Goal: Browse casually: Explore the website without a specific task or goal

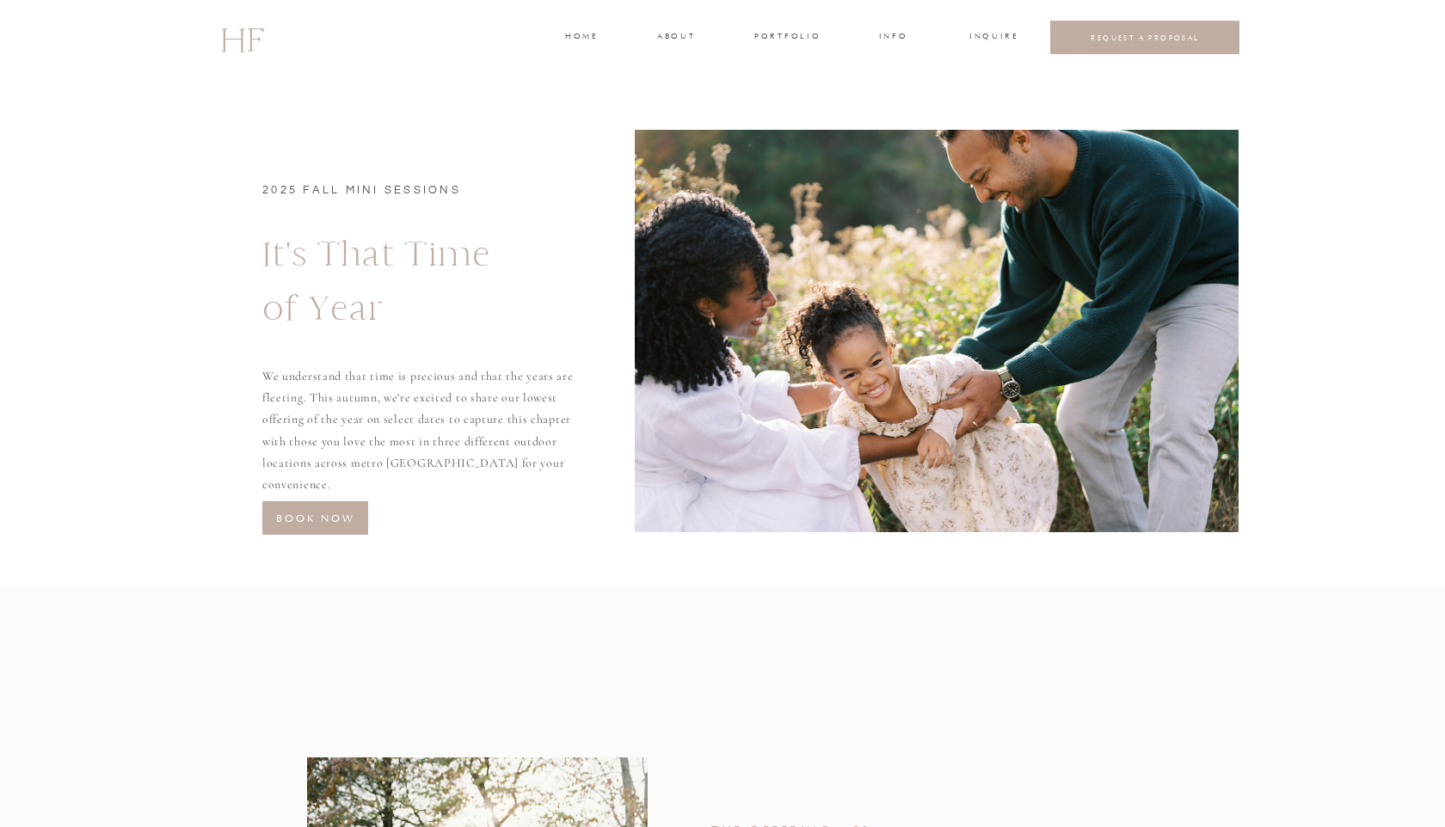
click at [283, 527] on div at bounding box center [315, 518] width 106 height 34
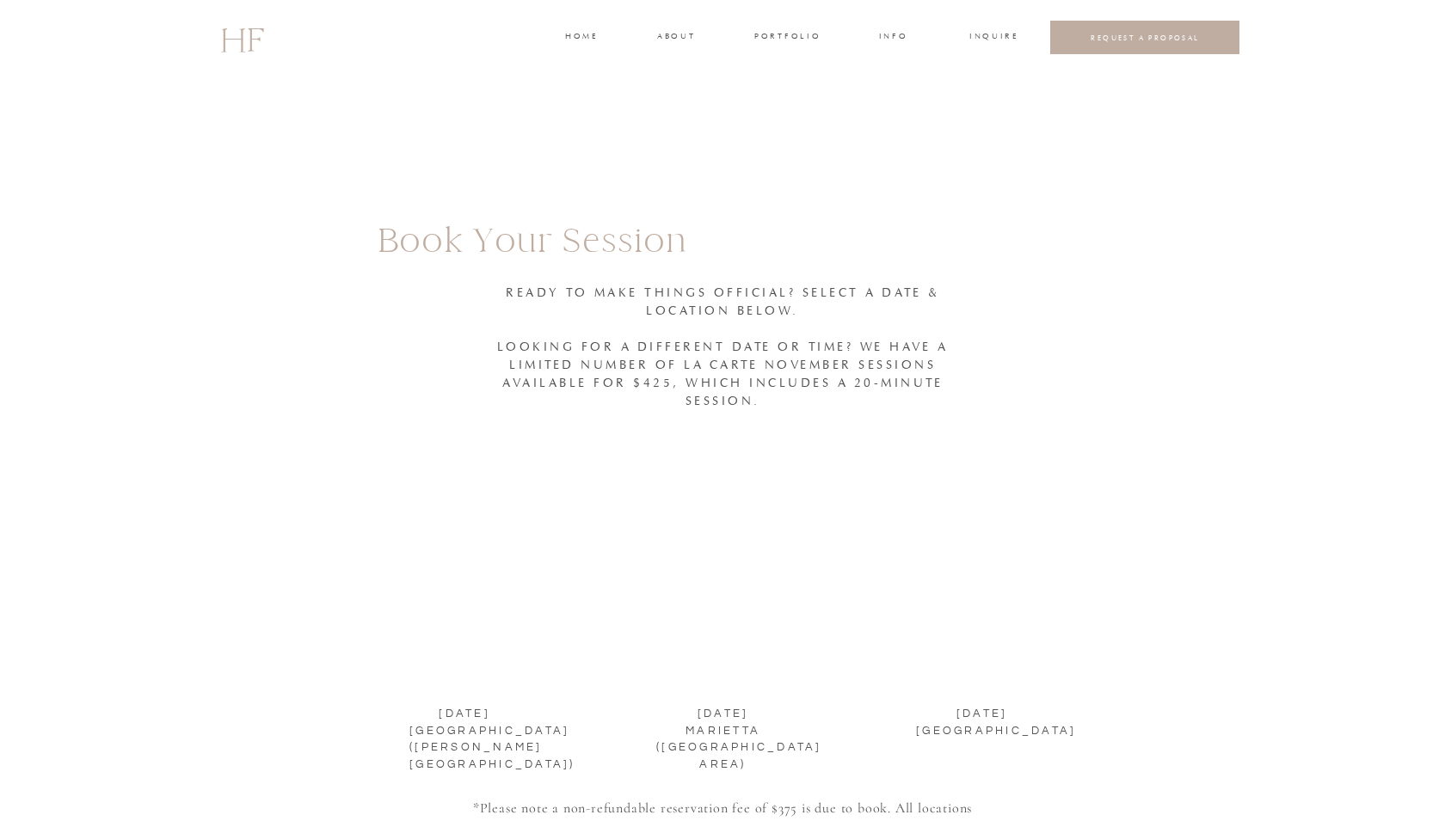
scroll to position [2057, 0]
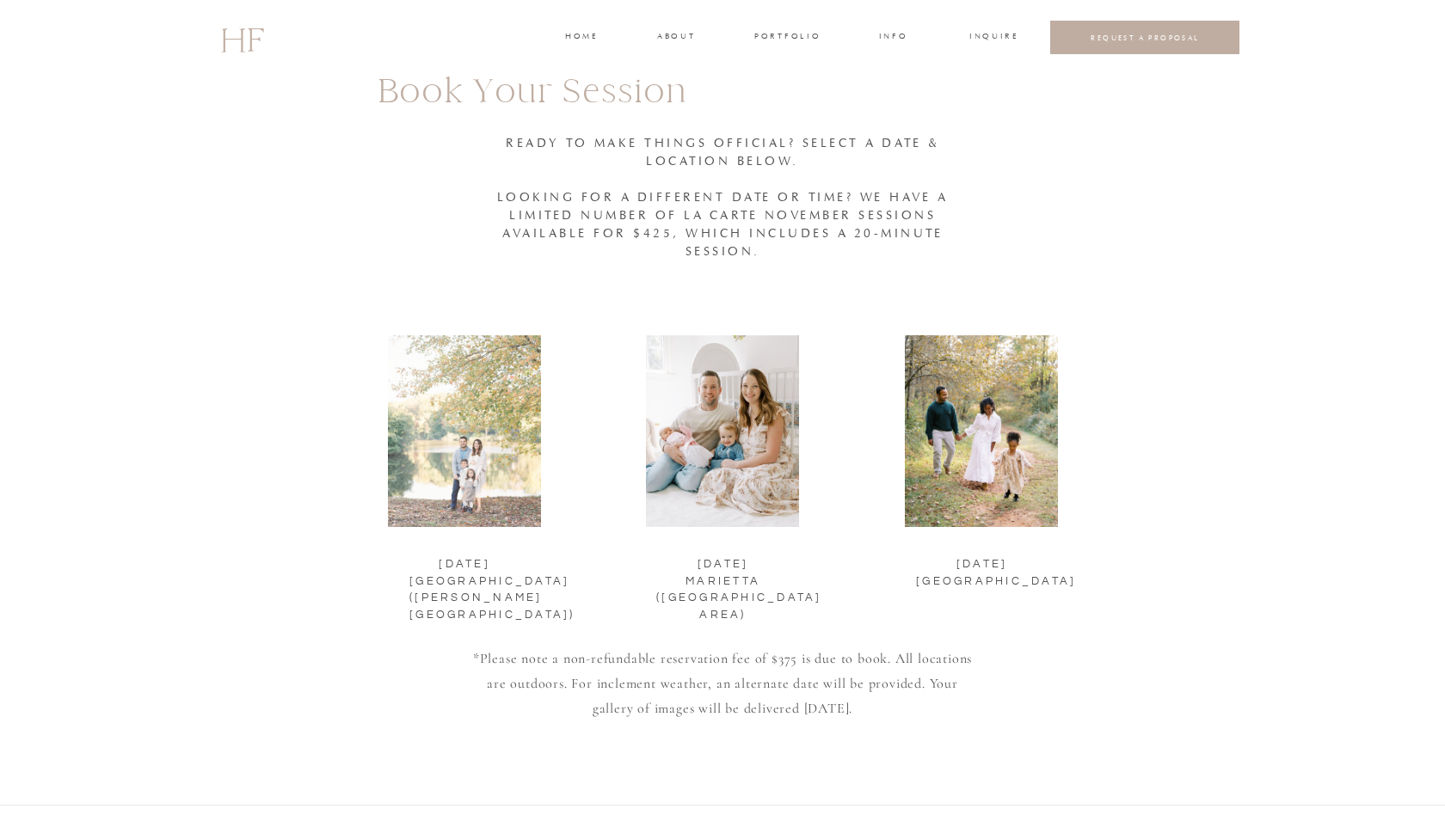
click at [445, 436] on div at bounding box center [464, 431] width 153 height 192
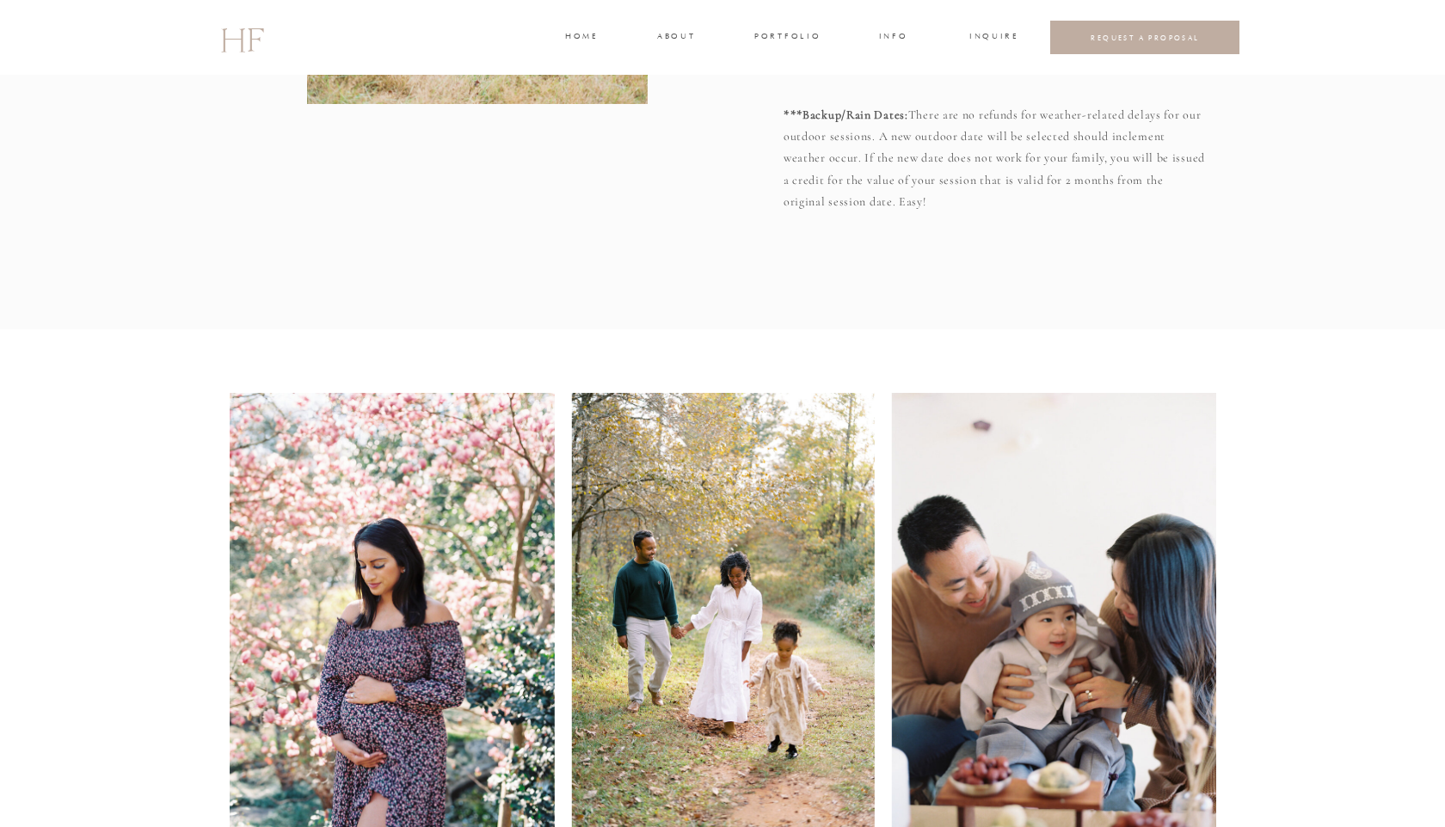
scroll to position [1352, 0]
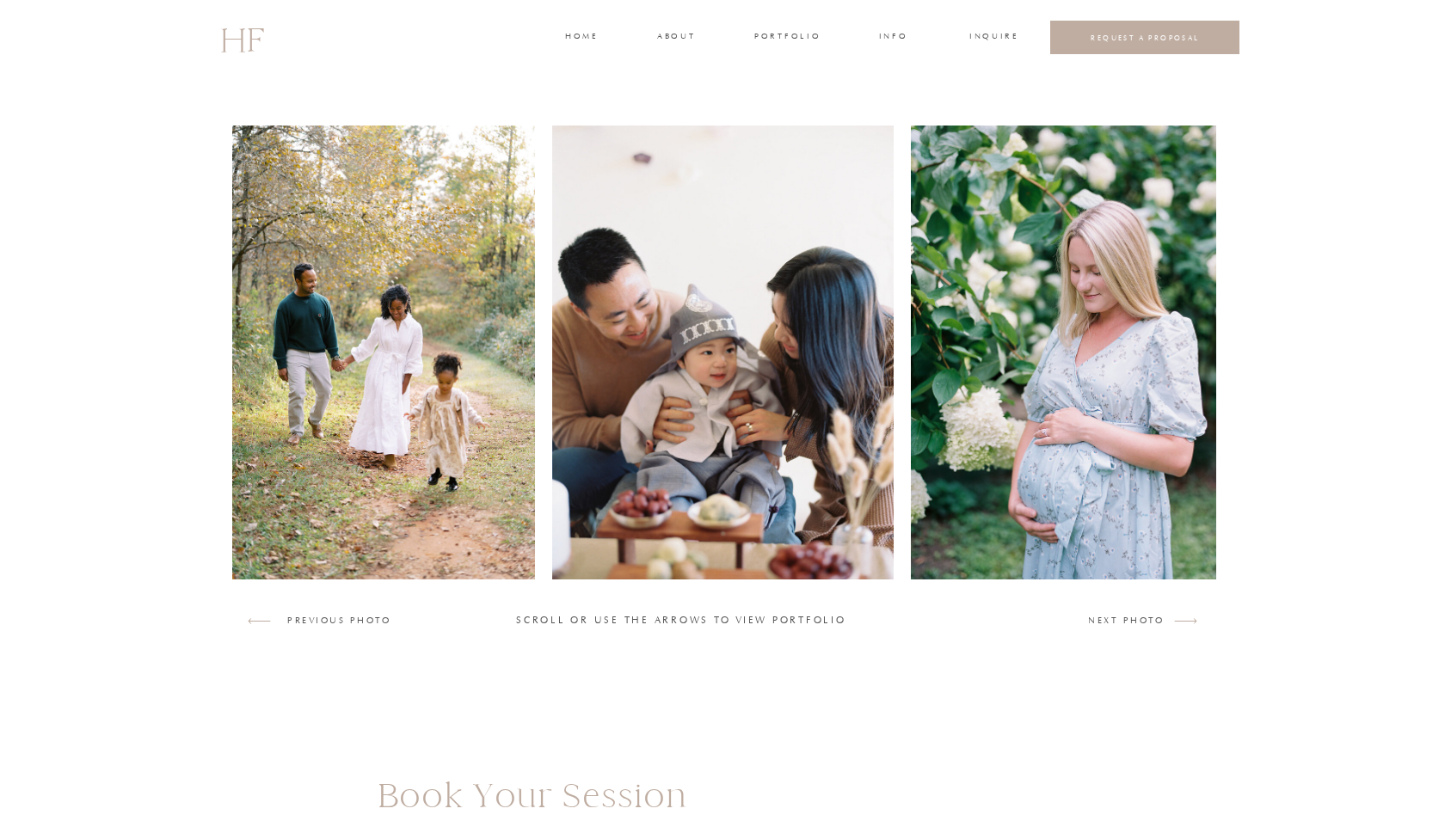
click at [748, 439] on img at bounding box center [723, 353] width 342 height 454
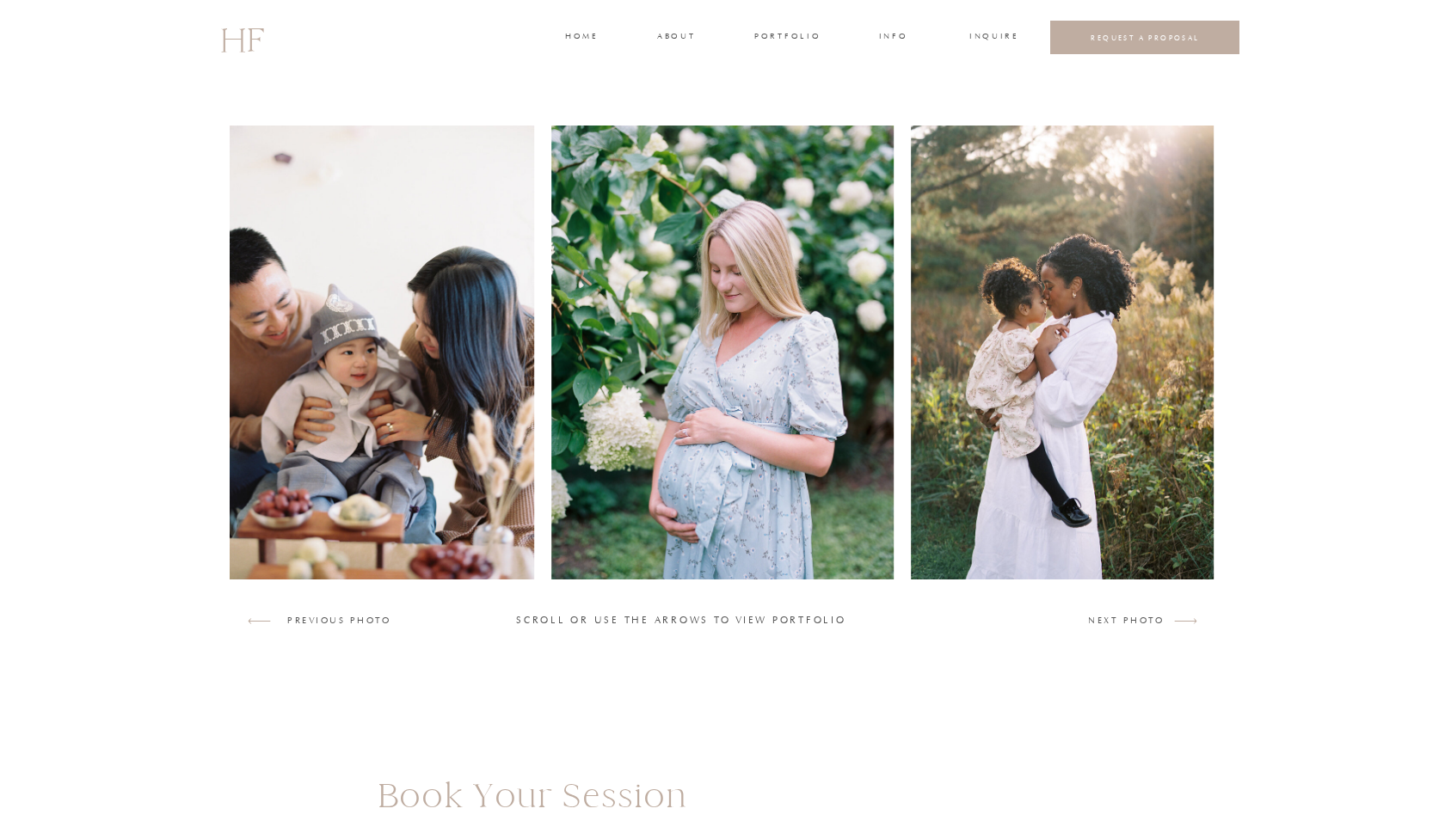
click at [470, 507] on img at bounding box center [364, 353] width 342 height 454
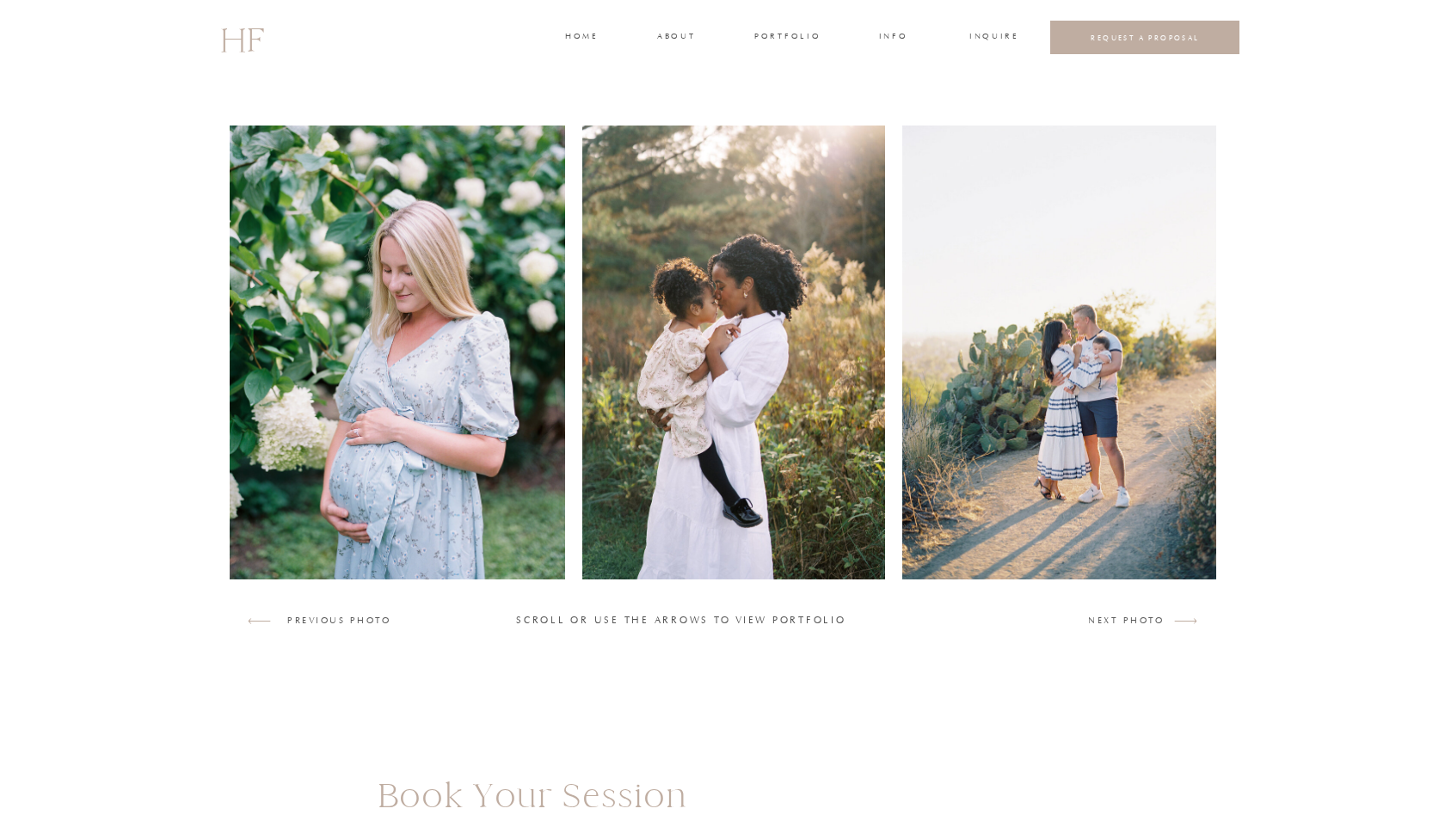
click at [1070, 537] on img at bounding box center [1073, 353] width 342 height 454
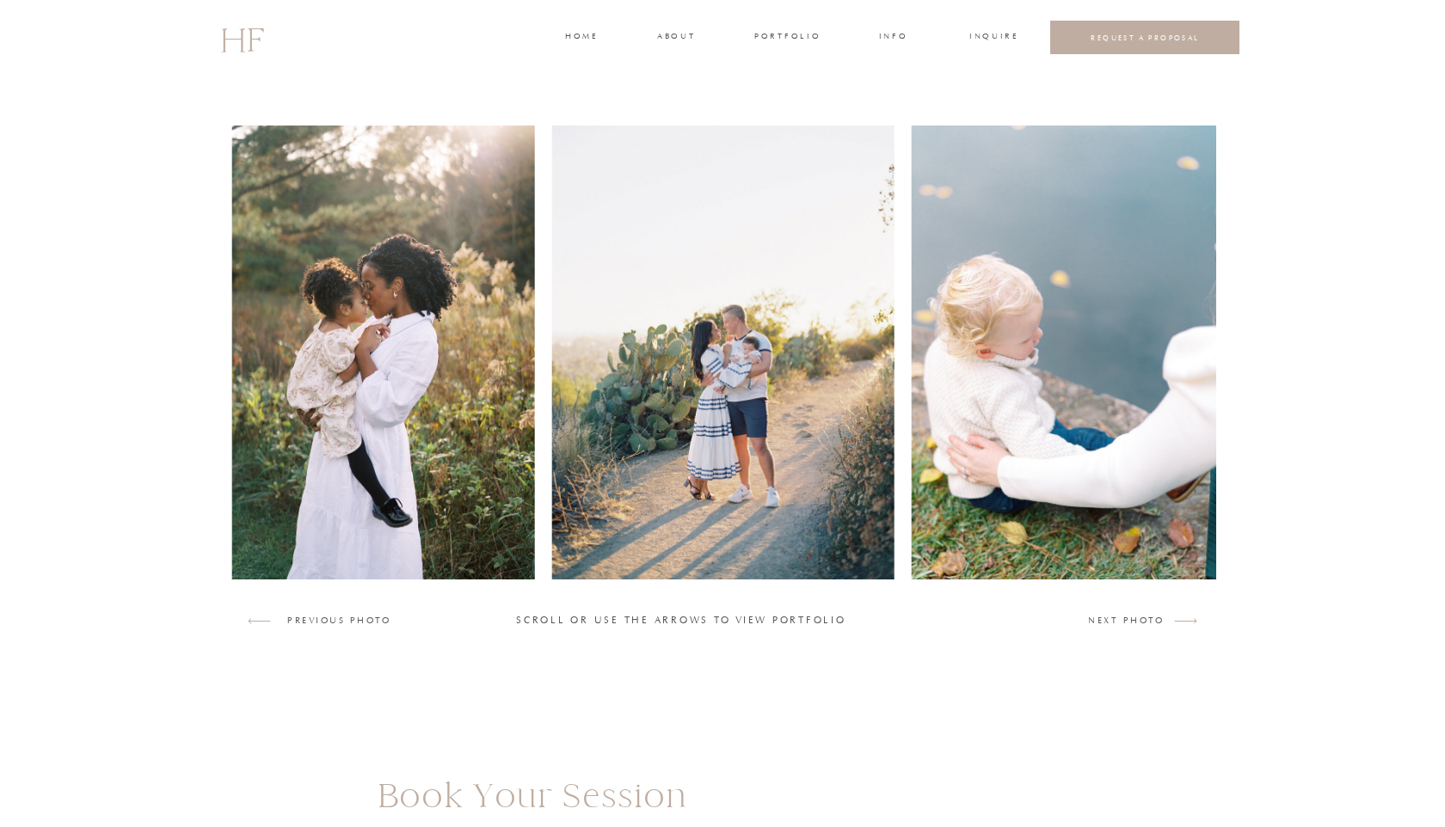
click at [1069, 537] on img at bounding box center [1081, 353] width 341 height 454
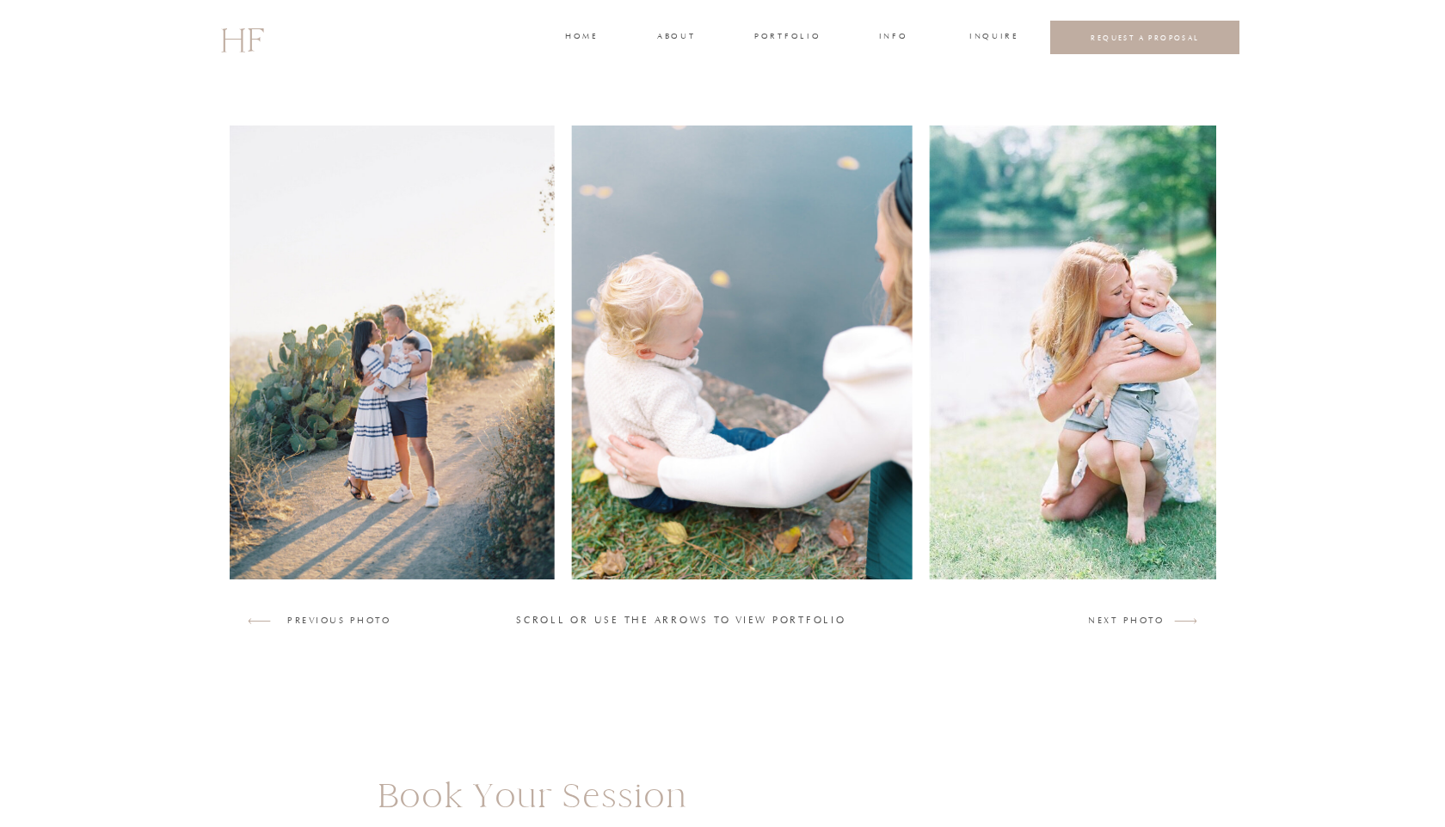
click at [1069, 537] on img at bounding box center [1099, 353] width 341 height 454
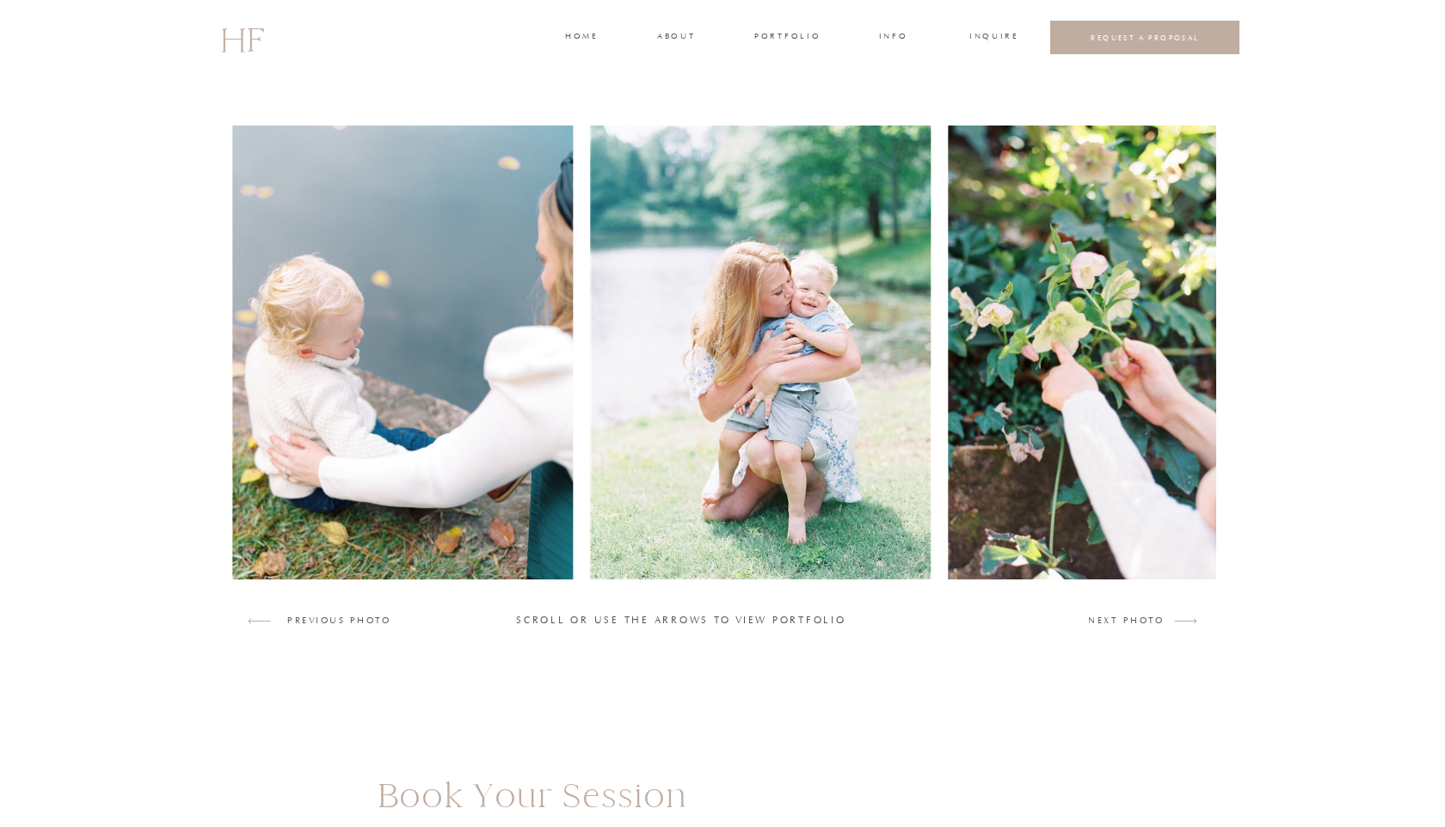
click at [1069, 537] on img at bounding box center [1119, 353] width 342 height 454
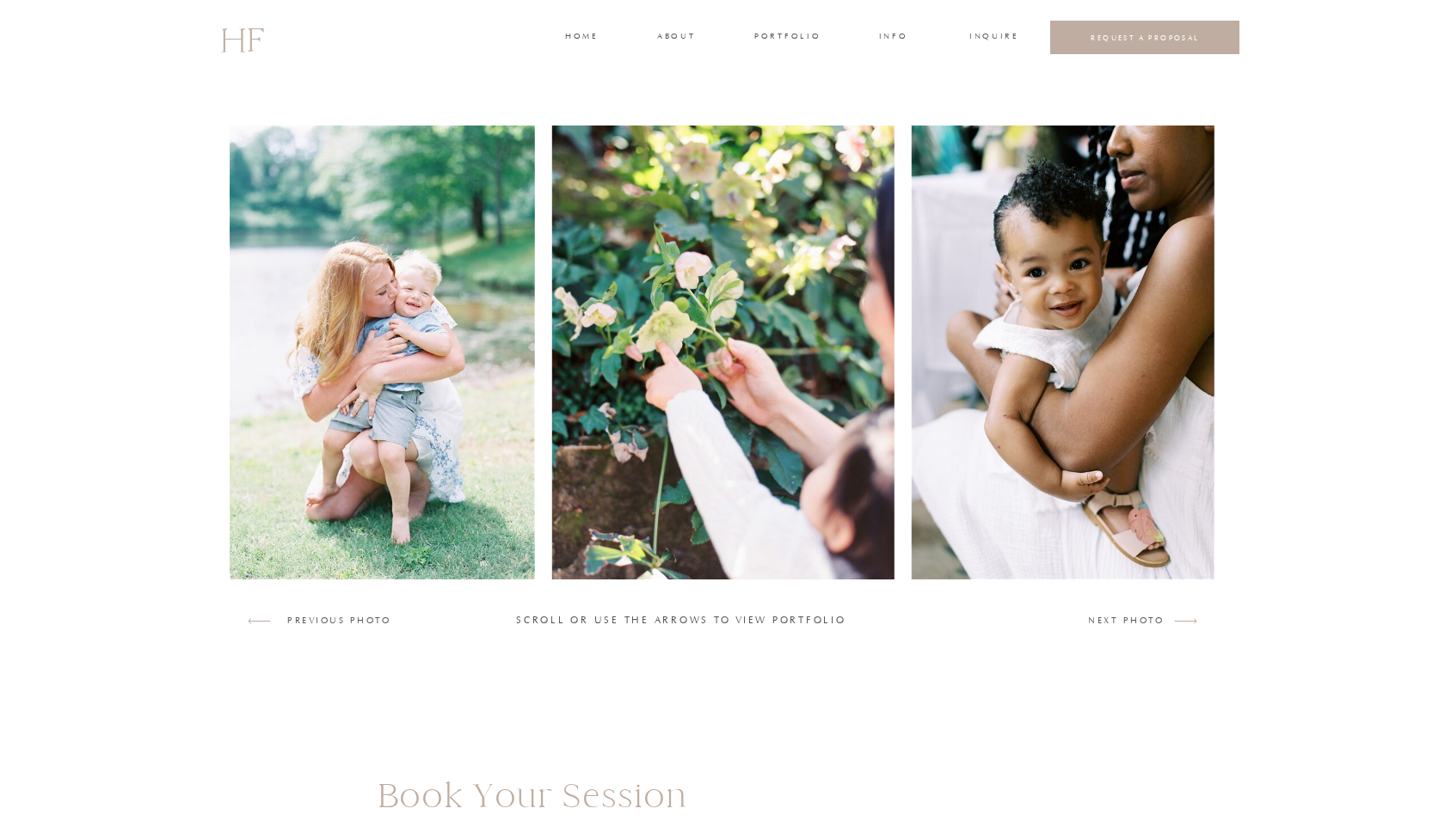
click at [1069, 537] on img at bounding box center [1062, 353] width 303 height 454
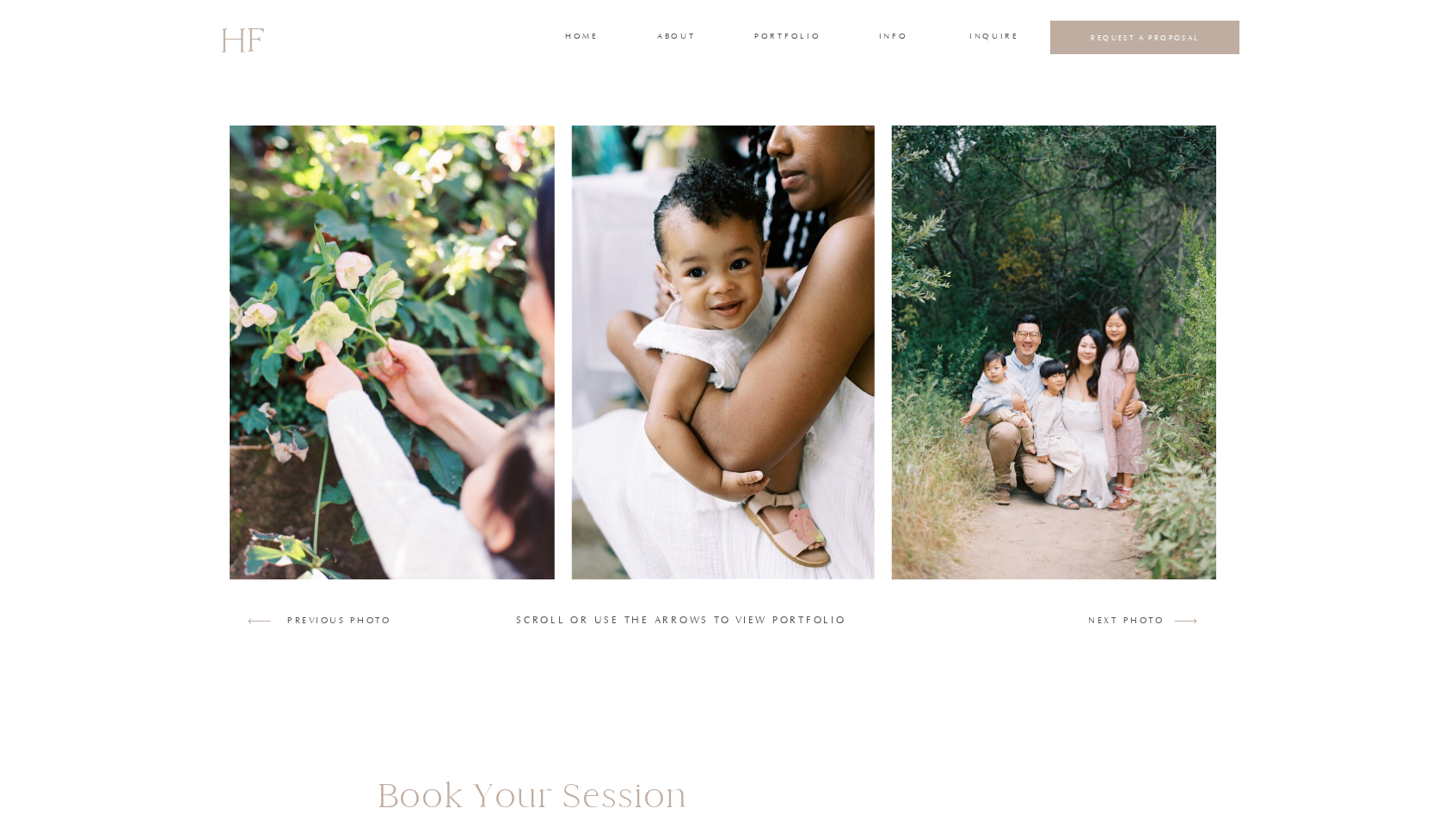
click at [1069, 537] on img at bounding box center [1063, 353] width 342 height 454
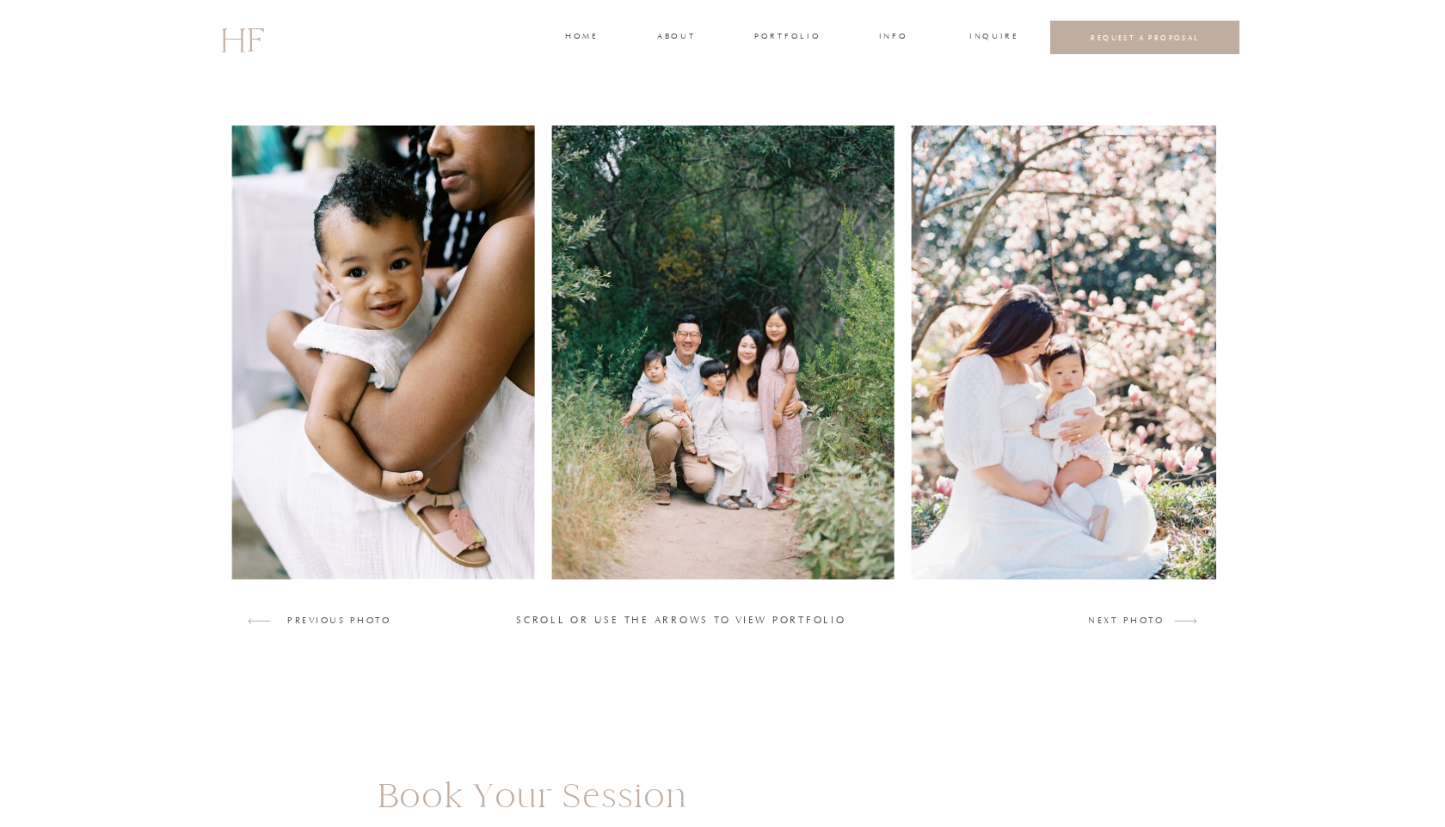
click at [1069, 537] on img at bounding box center [1082, 353] width 342 height 454
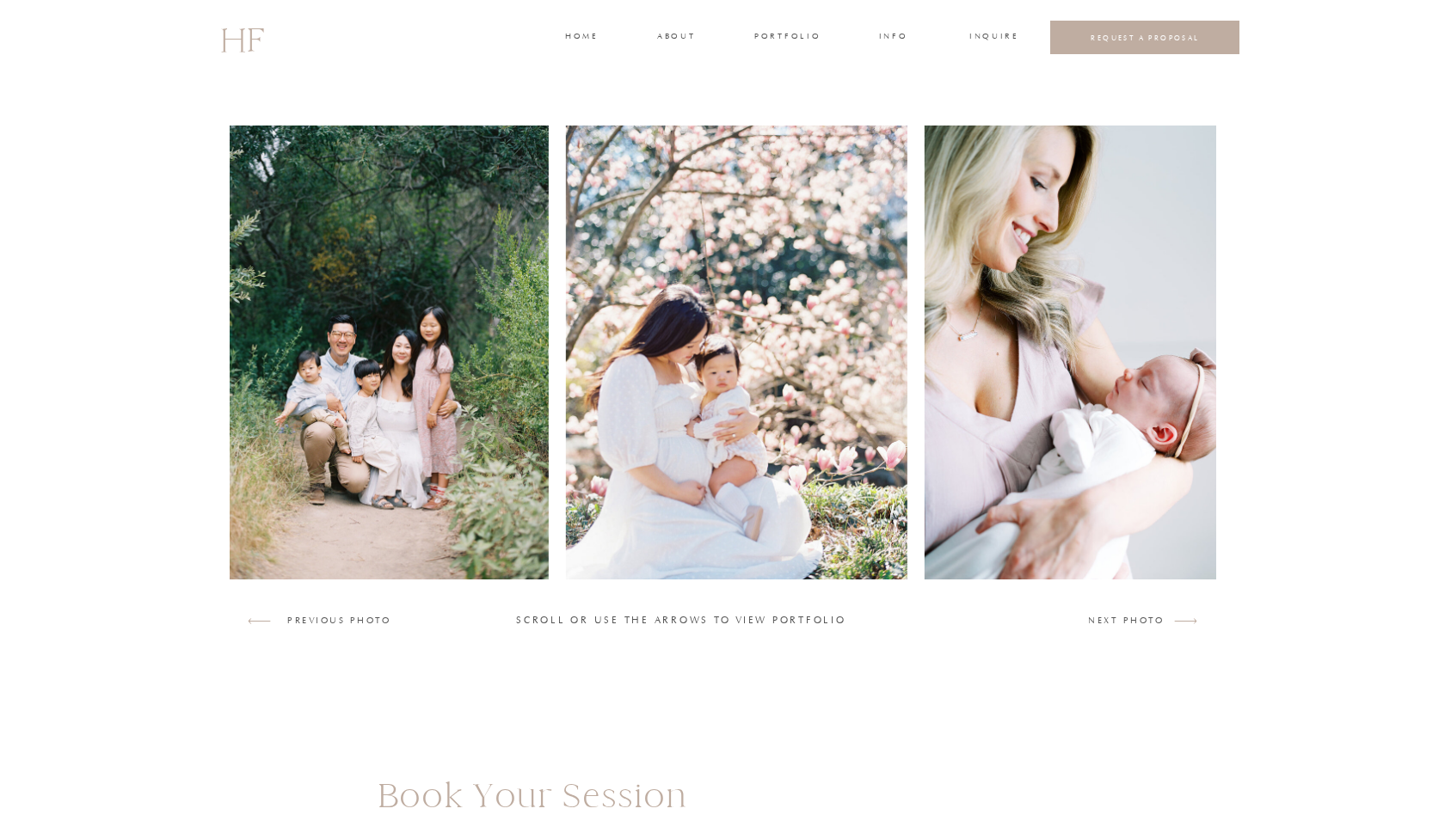
click at [1069, 537] on img at bounding box center [1094, 353] width 341 height 454
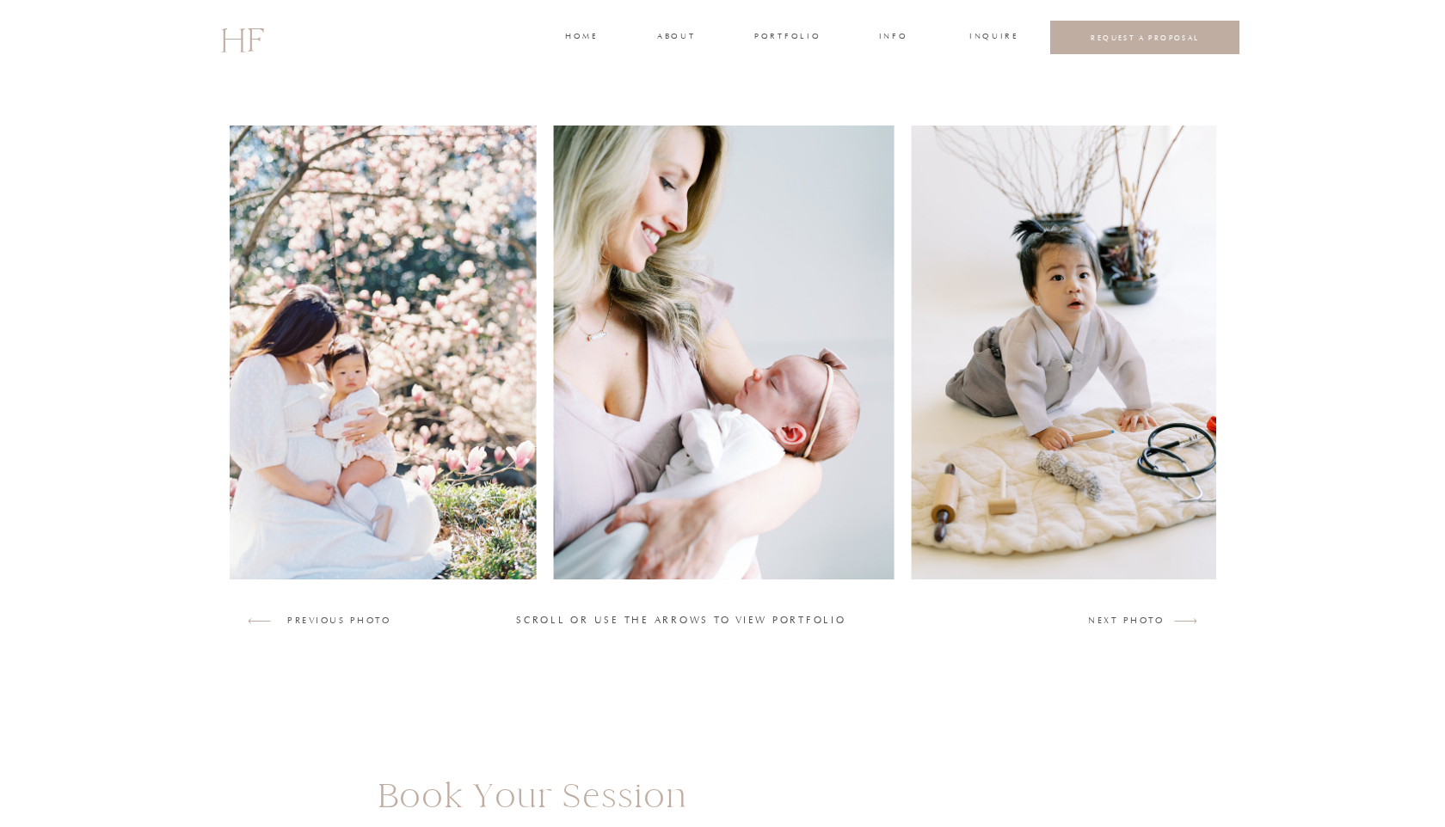
click at [1069, 537] on img at bounding box center [1081, 353] width 341 height 454
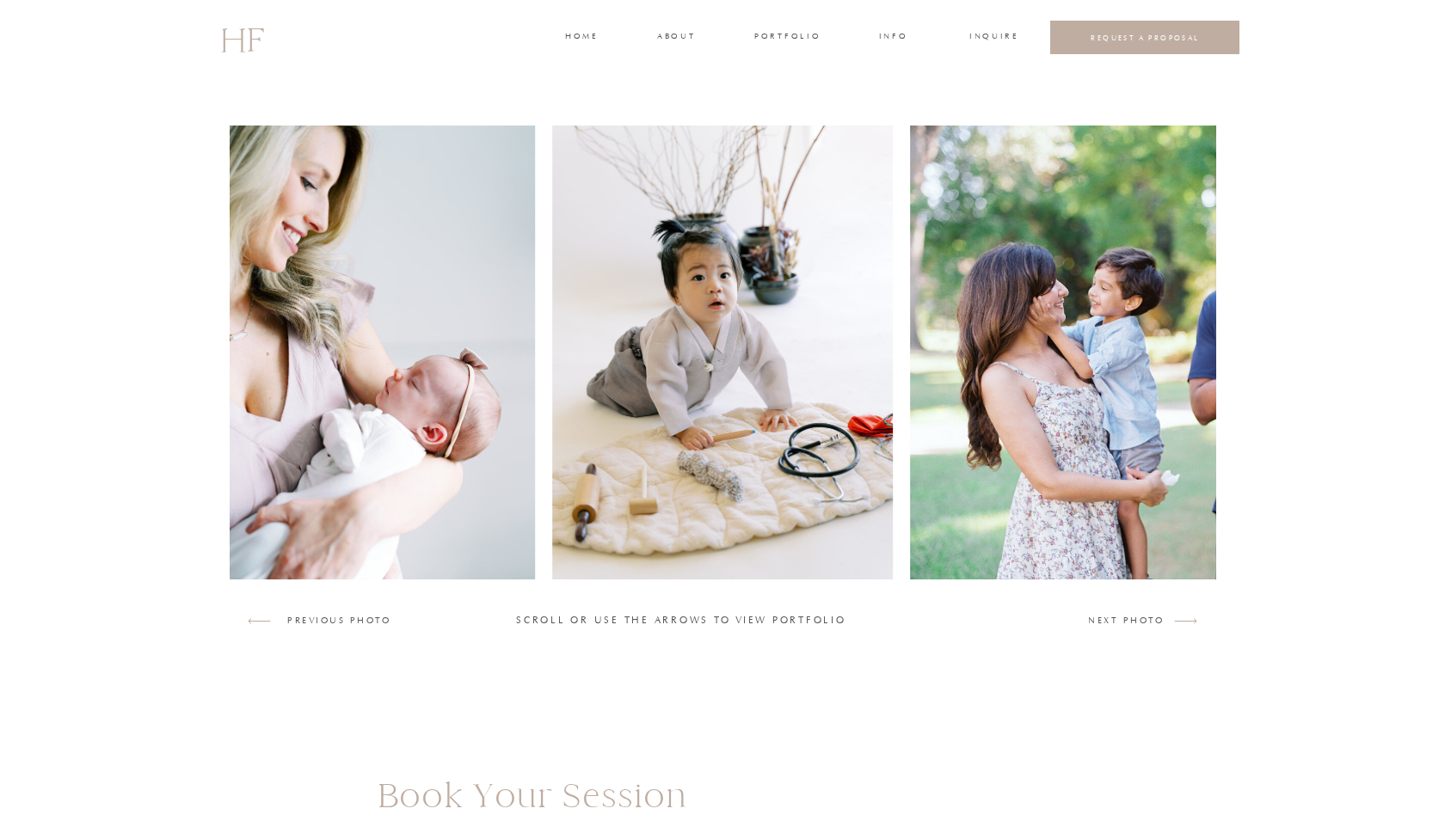
click at [1069, 537] on img at bounding box center [1215, 353] width 611 height 454
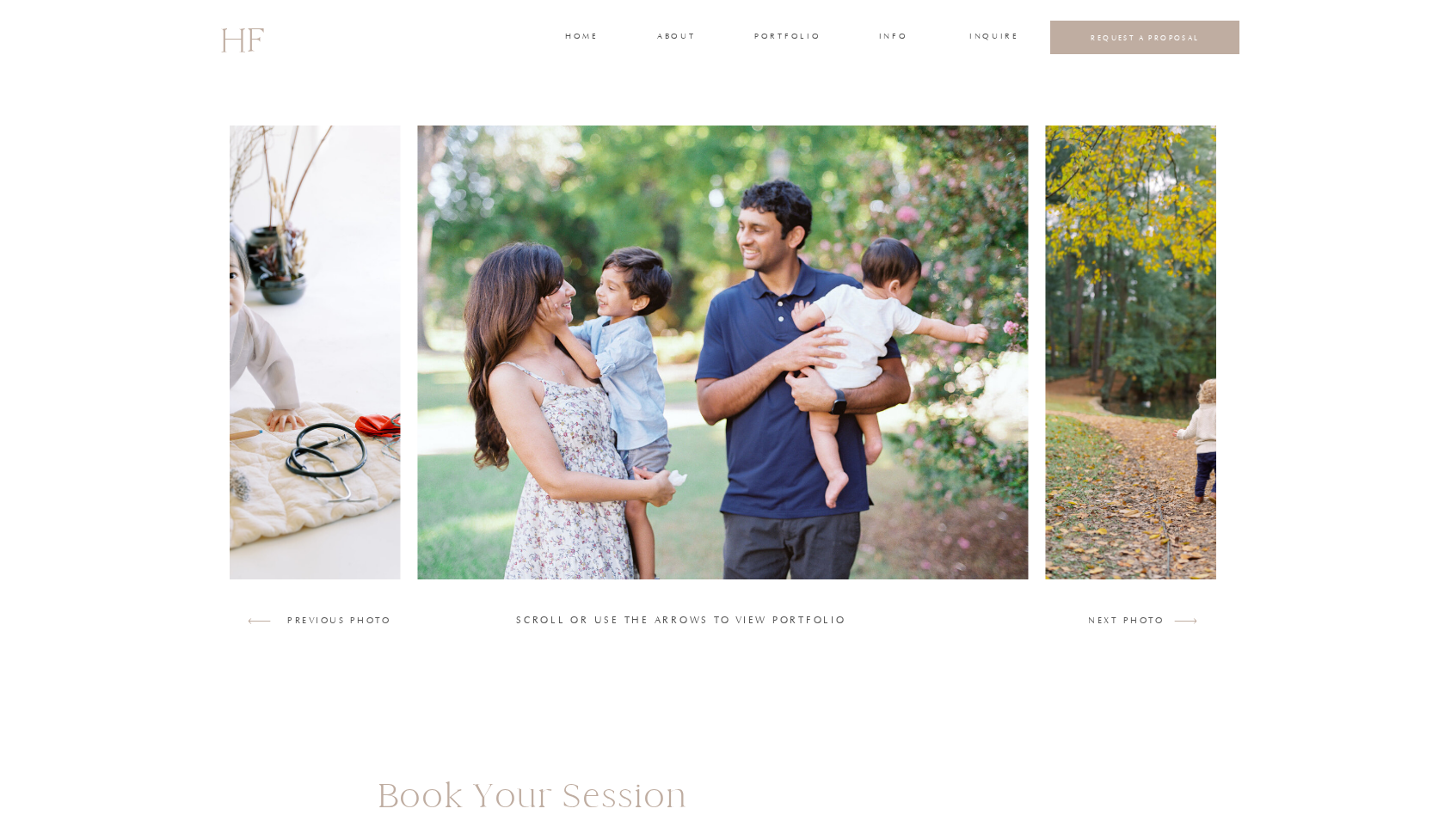
click at [1077, 532] on img at bounding box center [1215, 353] width 341 height 454
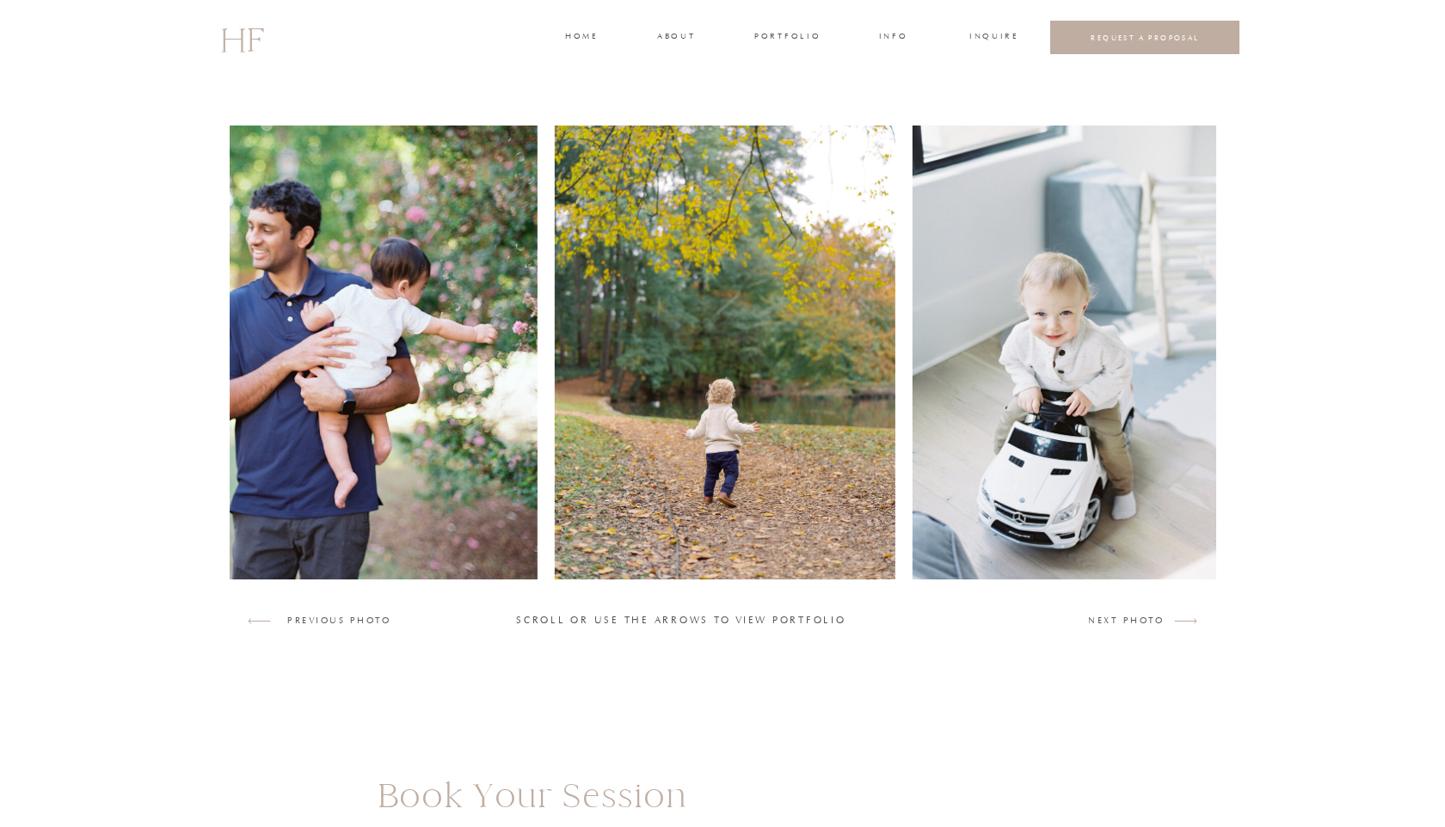
click at [1077, 533] on img at bounding box center [1080, 353] width 338 height 454
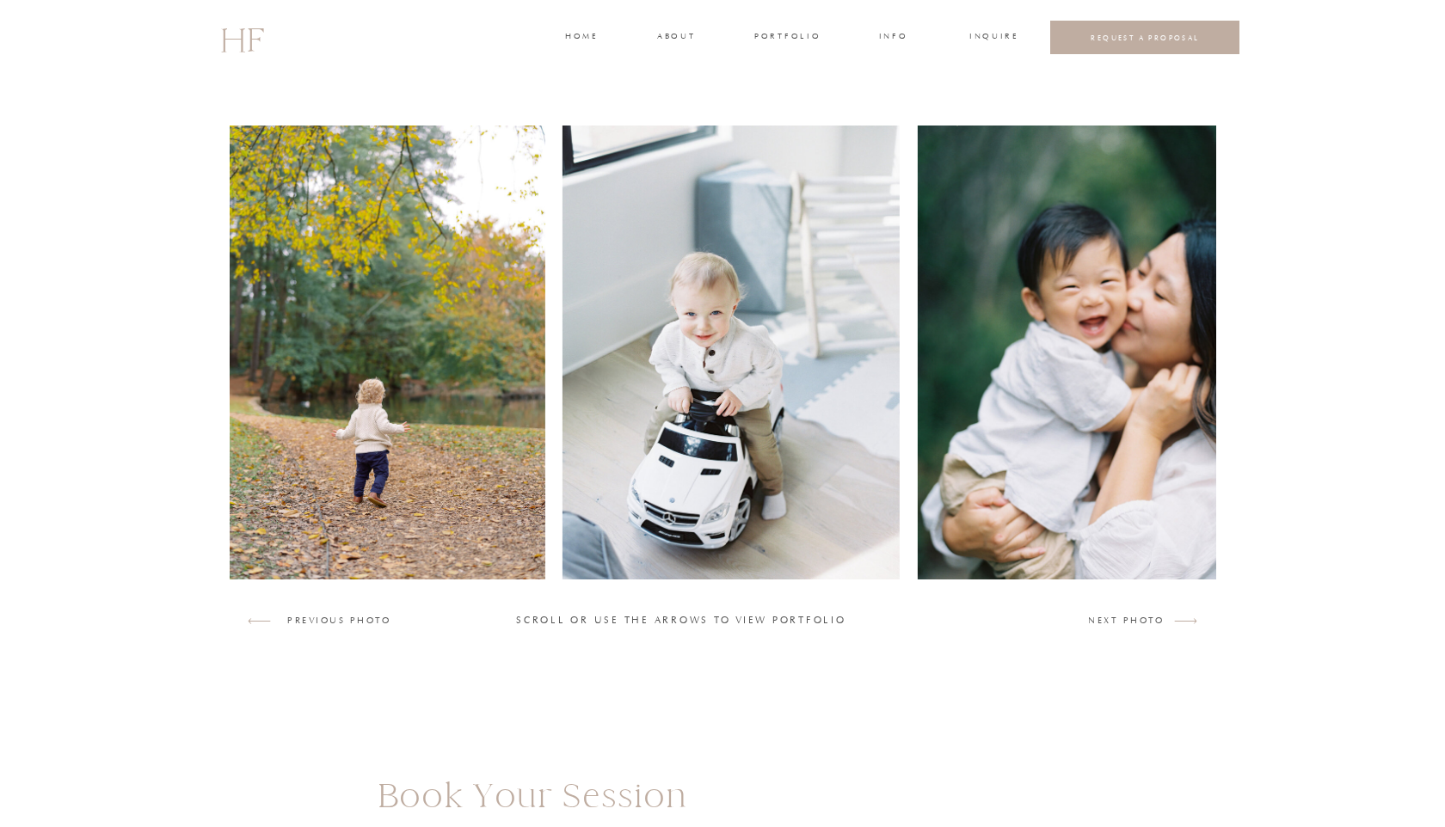
click at [1077, 533] on img at bounding box center [1088, 353] width 342 height 454
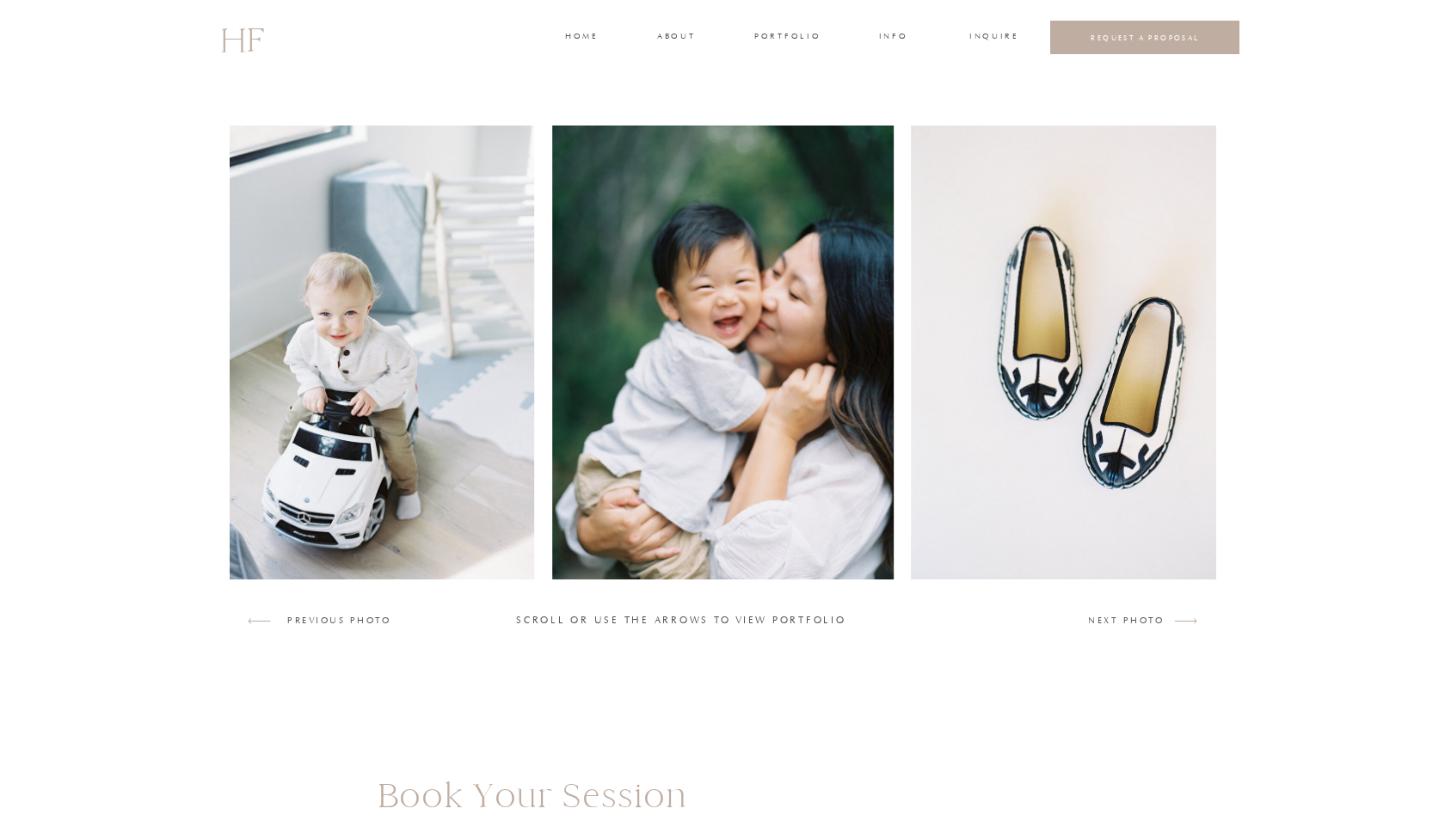
click at [1077, 533] on img at bounding box center [1082, 353] width 342 height 454
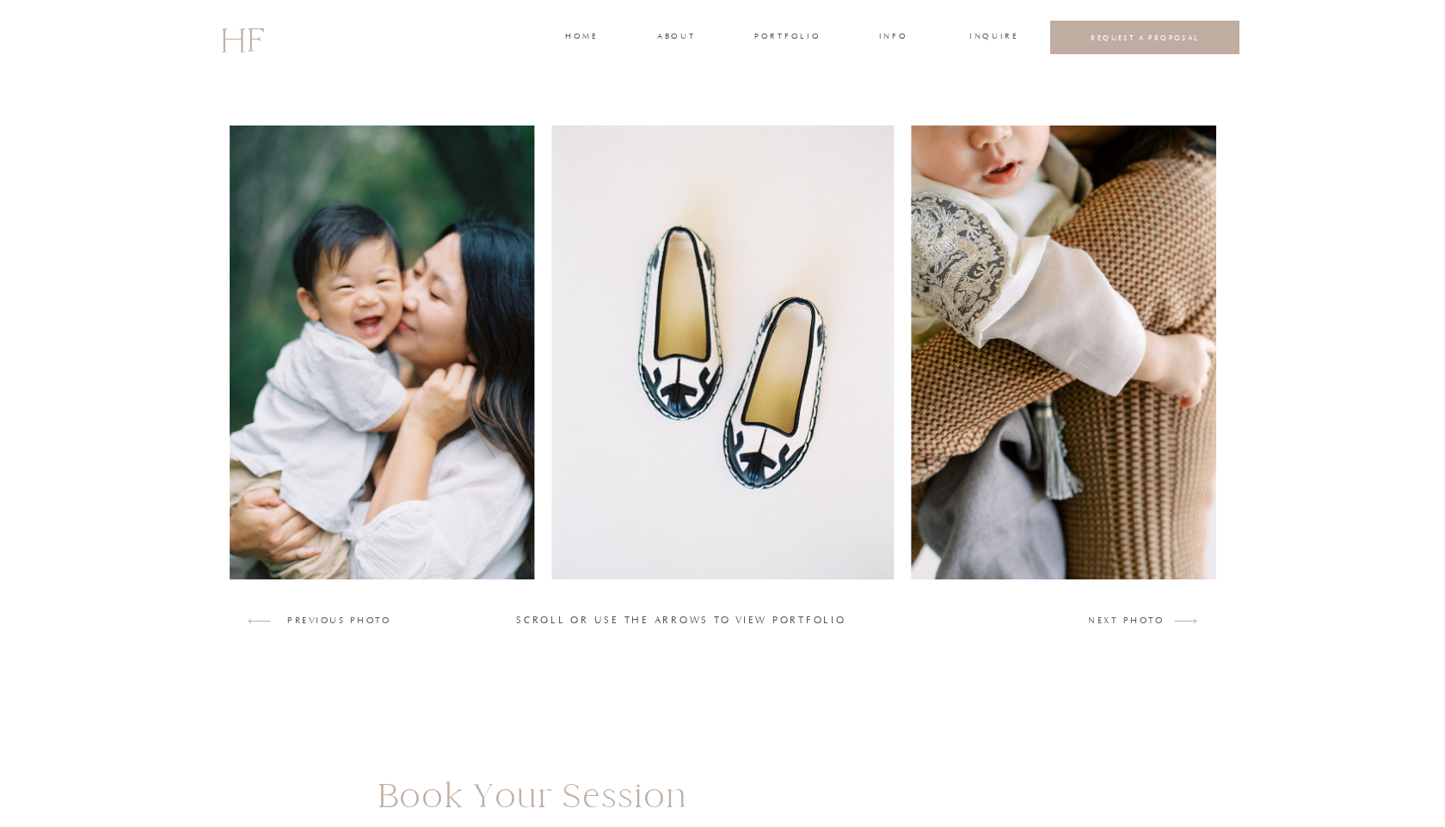
click at [1077, 533] on img at bounding box center [1081, 353] width 341 height 454
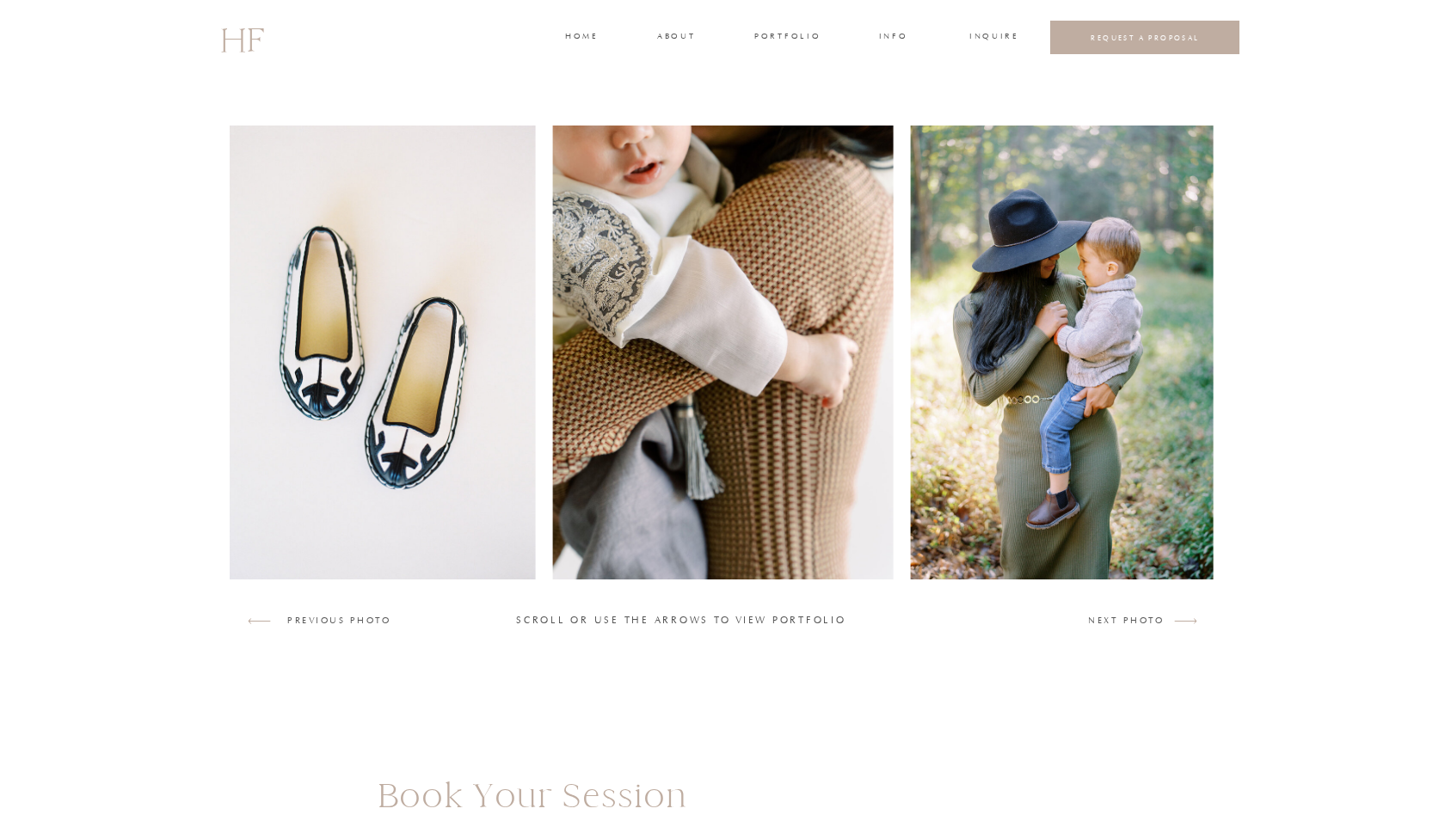
click at [1077, 533] on img at bounding box center [1061, 353] width 303 height 454
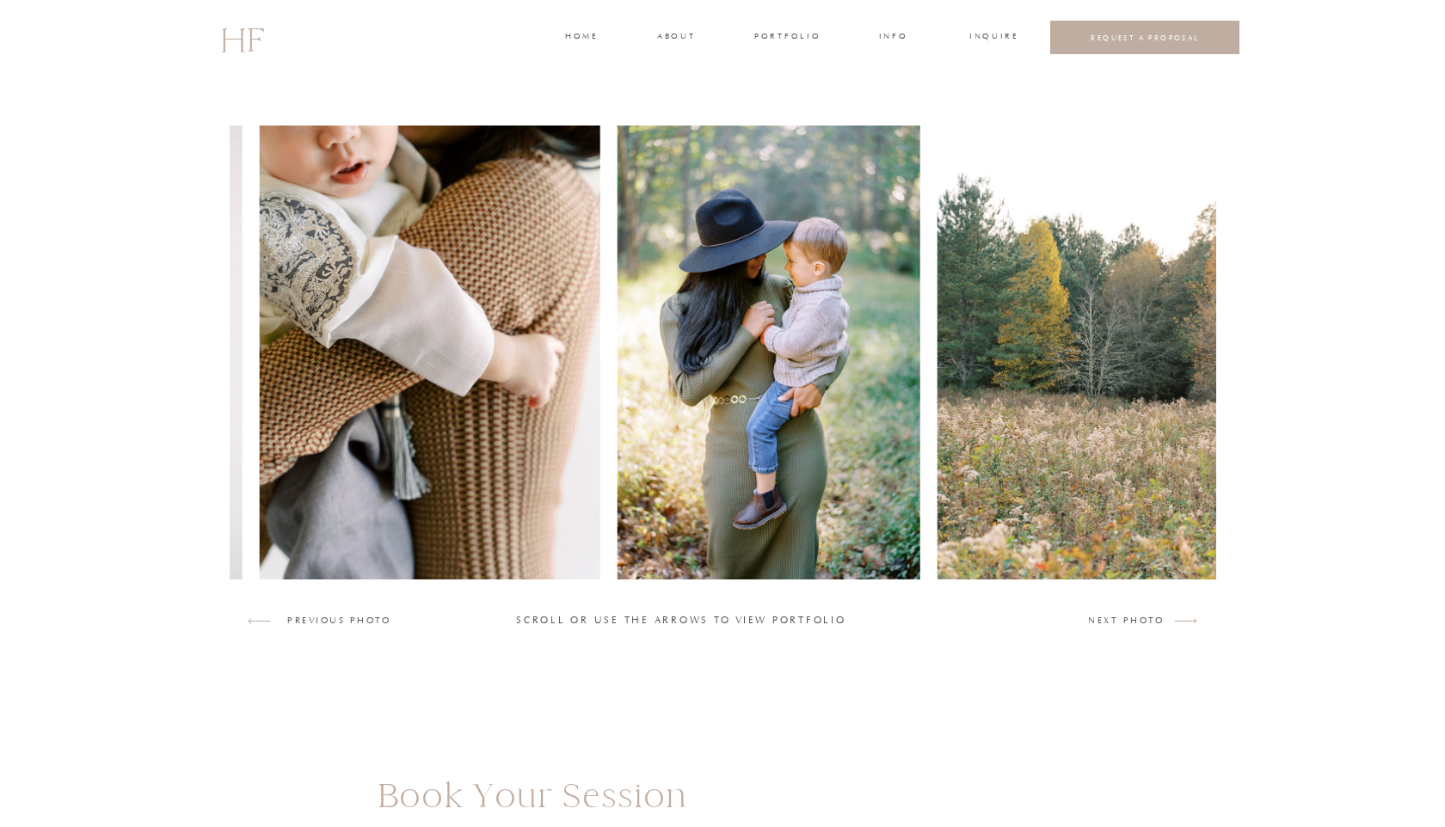
click at [1077, 533] on img at bounding box center [1277, 353] width 681 height 454
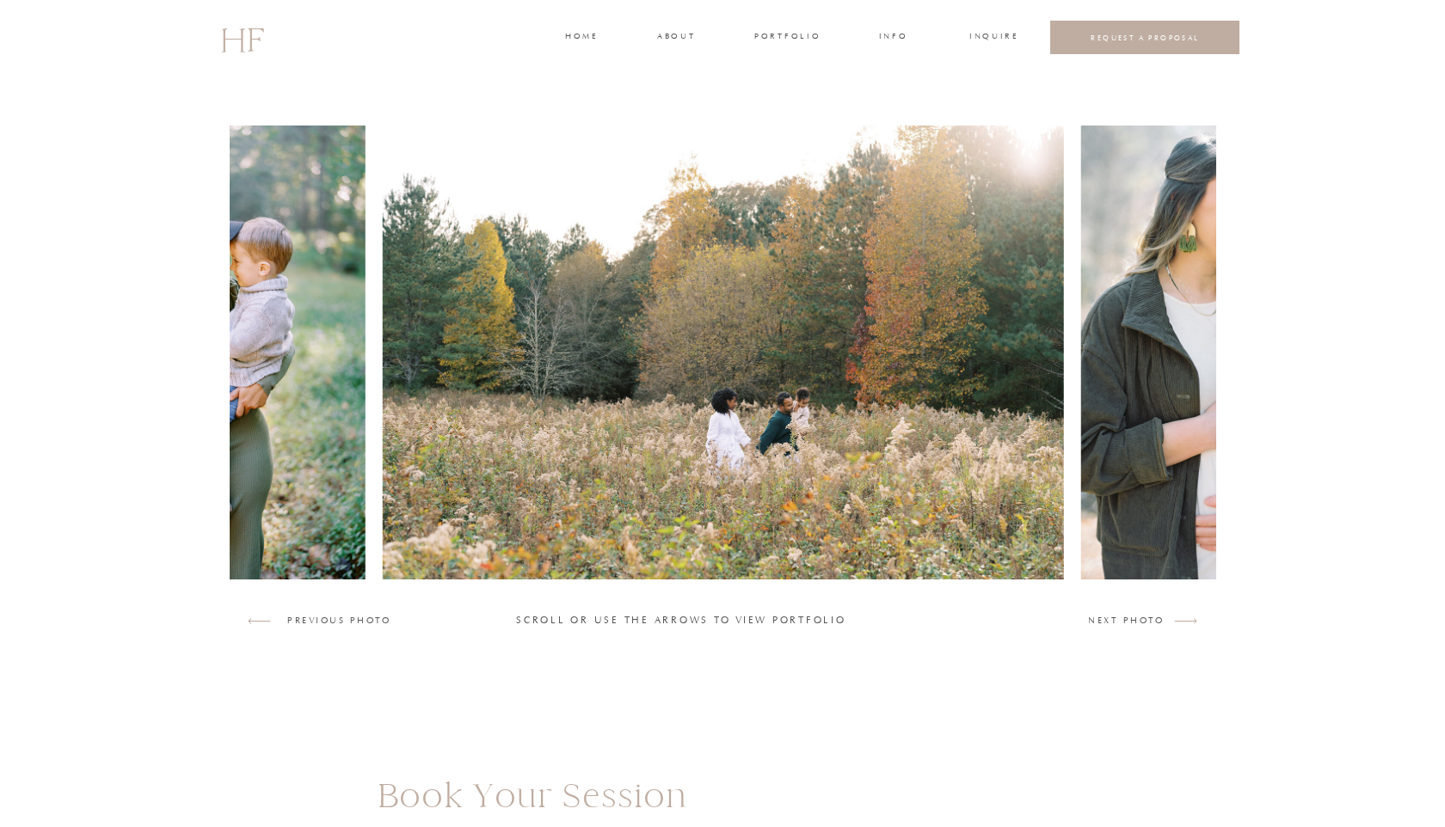
click at [1077, 533] on div at bounding box center [723, 353] width 986 height 454
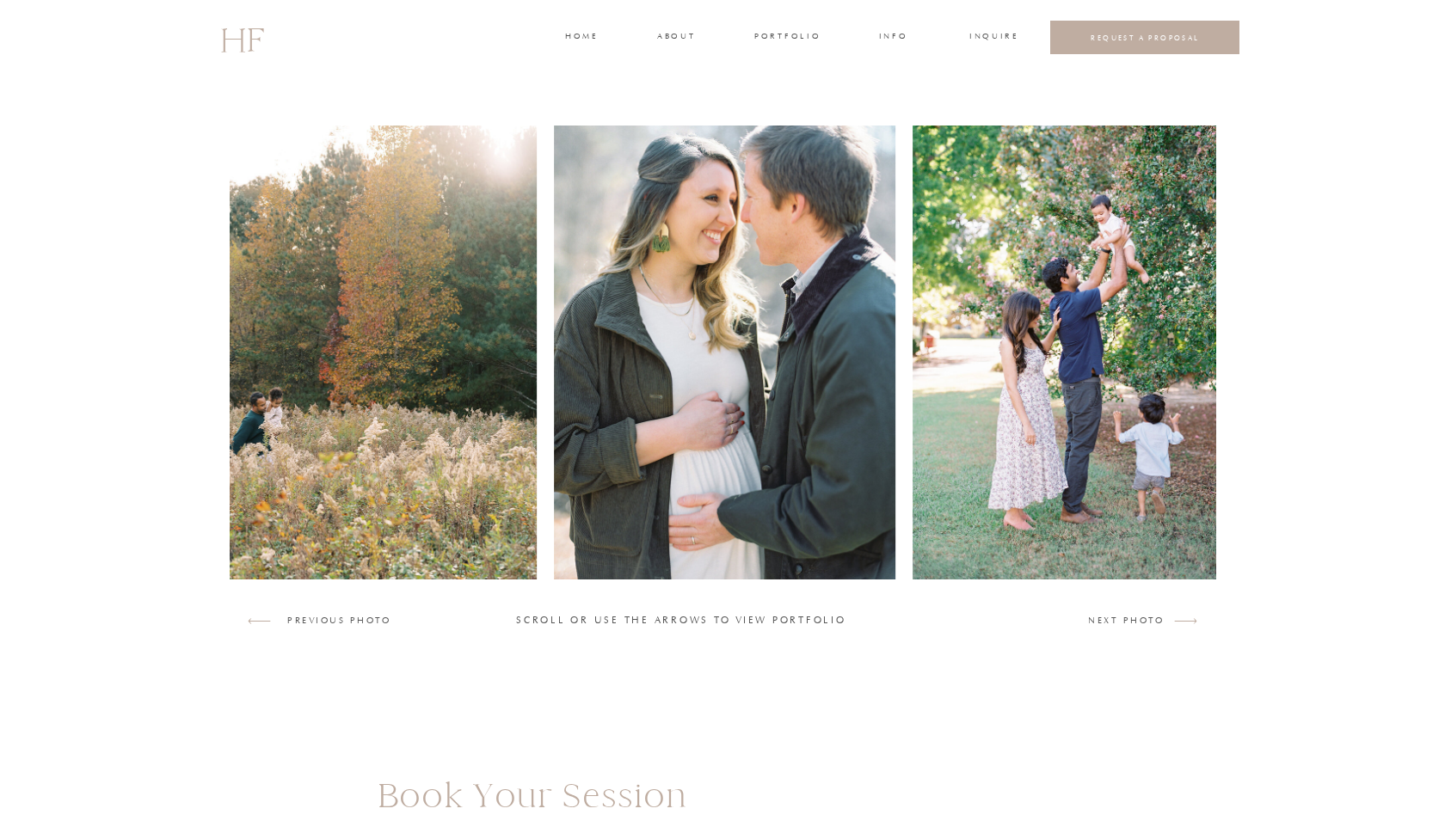
click at [1077, 533] on img at bounding box center [1082, 353] width 338 height 454
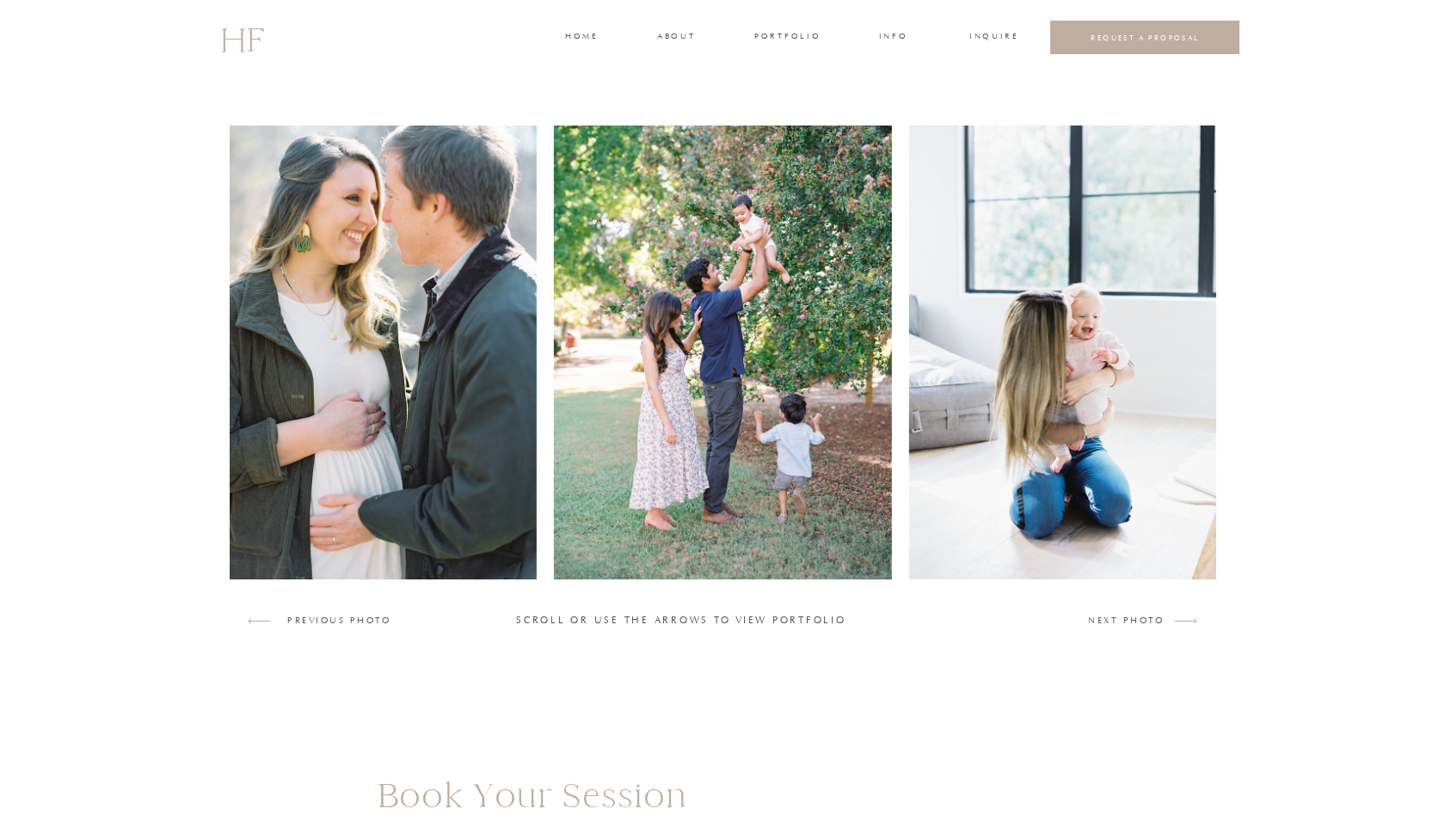
click at [1077, 533] on img at bounding box center [1078, 353] width 338 height 454
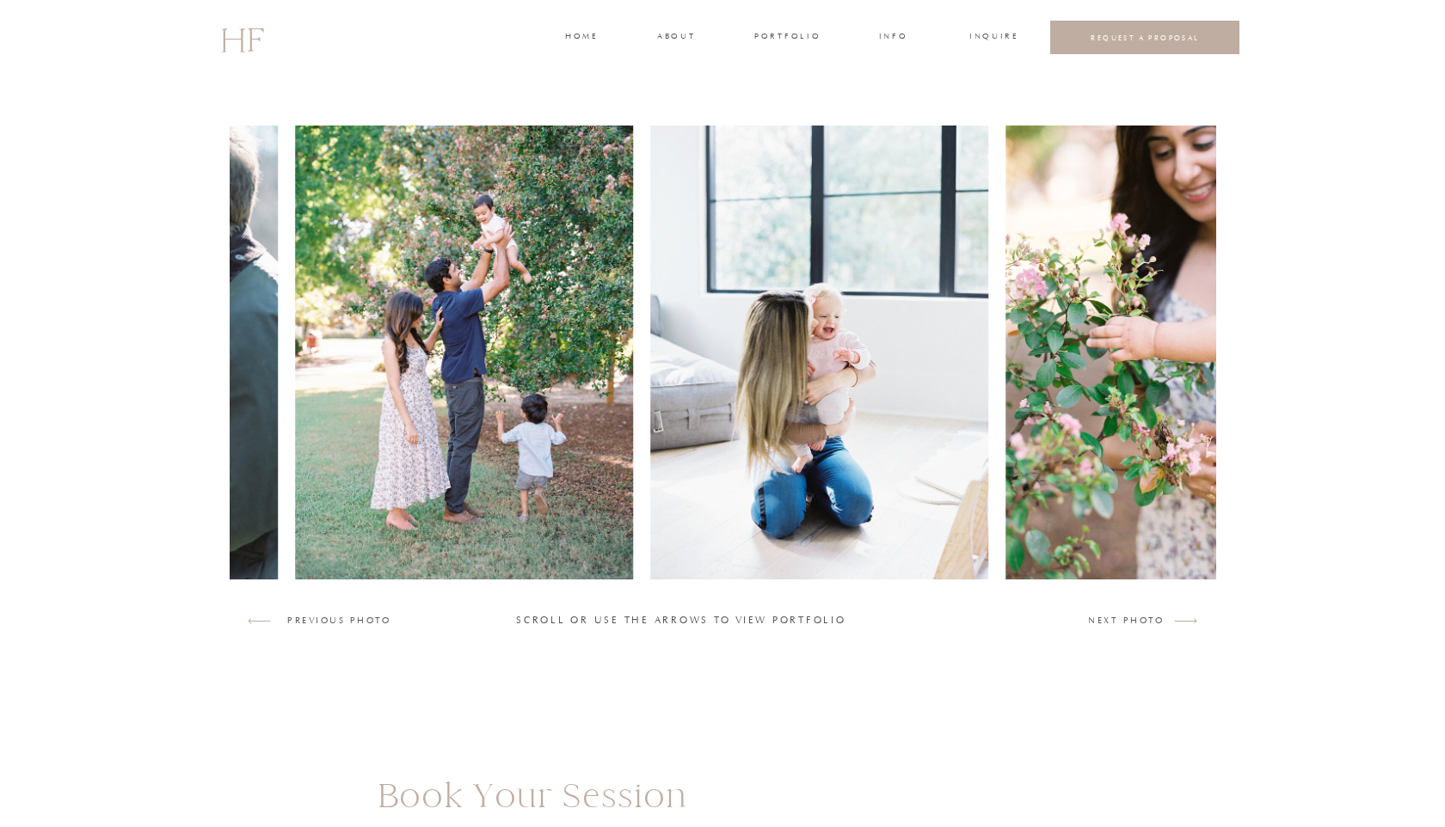
click at [1077, 533] on img at bounding box center [1174, 353] width 338 height 454
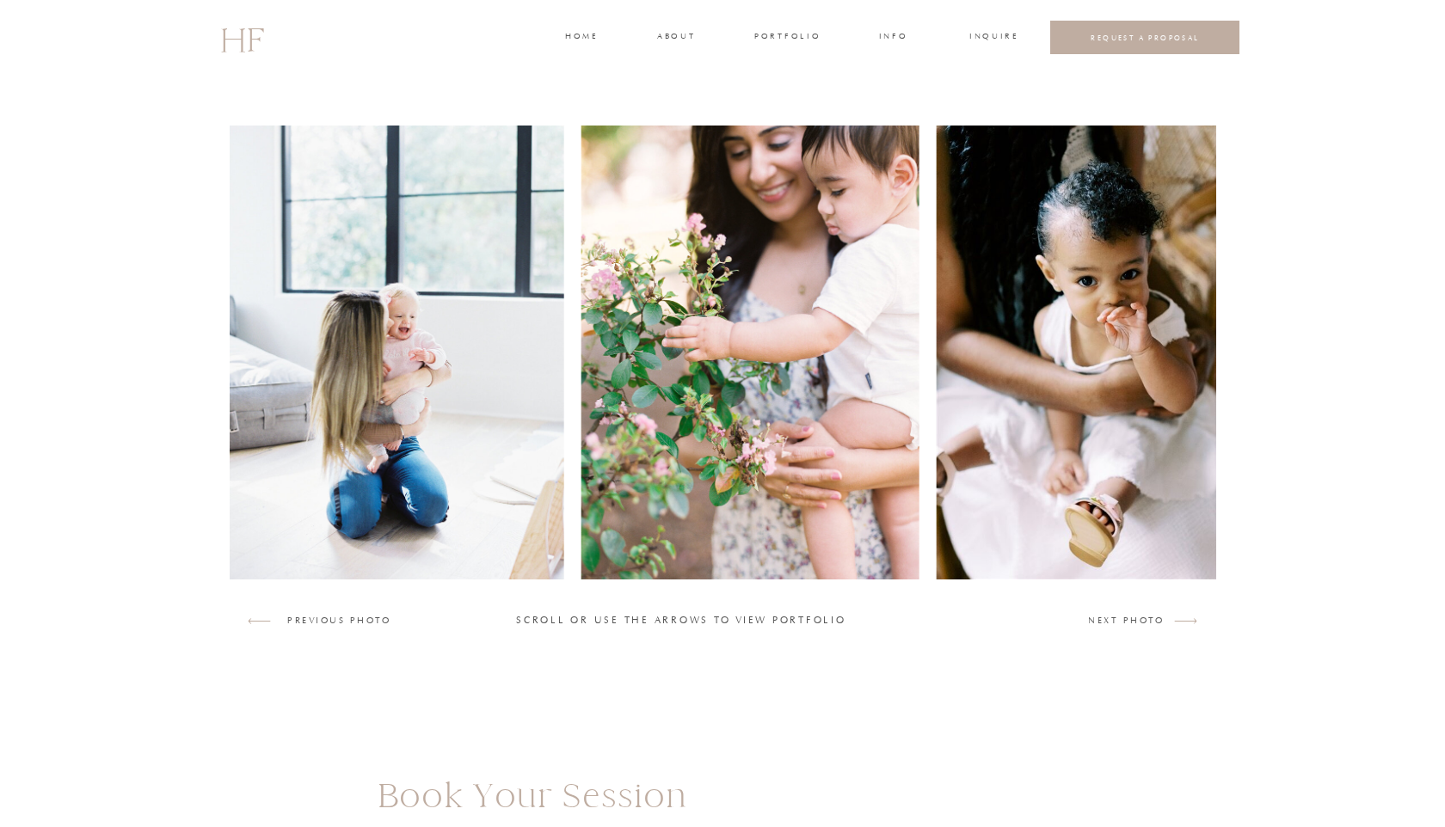
click at [1077, 533] on img at bounding box center [1106, 353] width 341 height 454
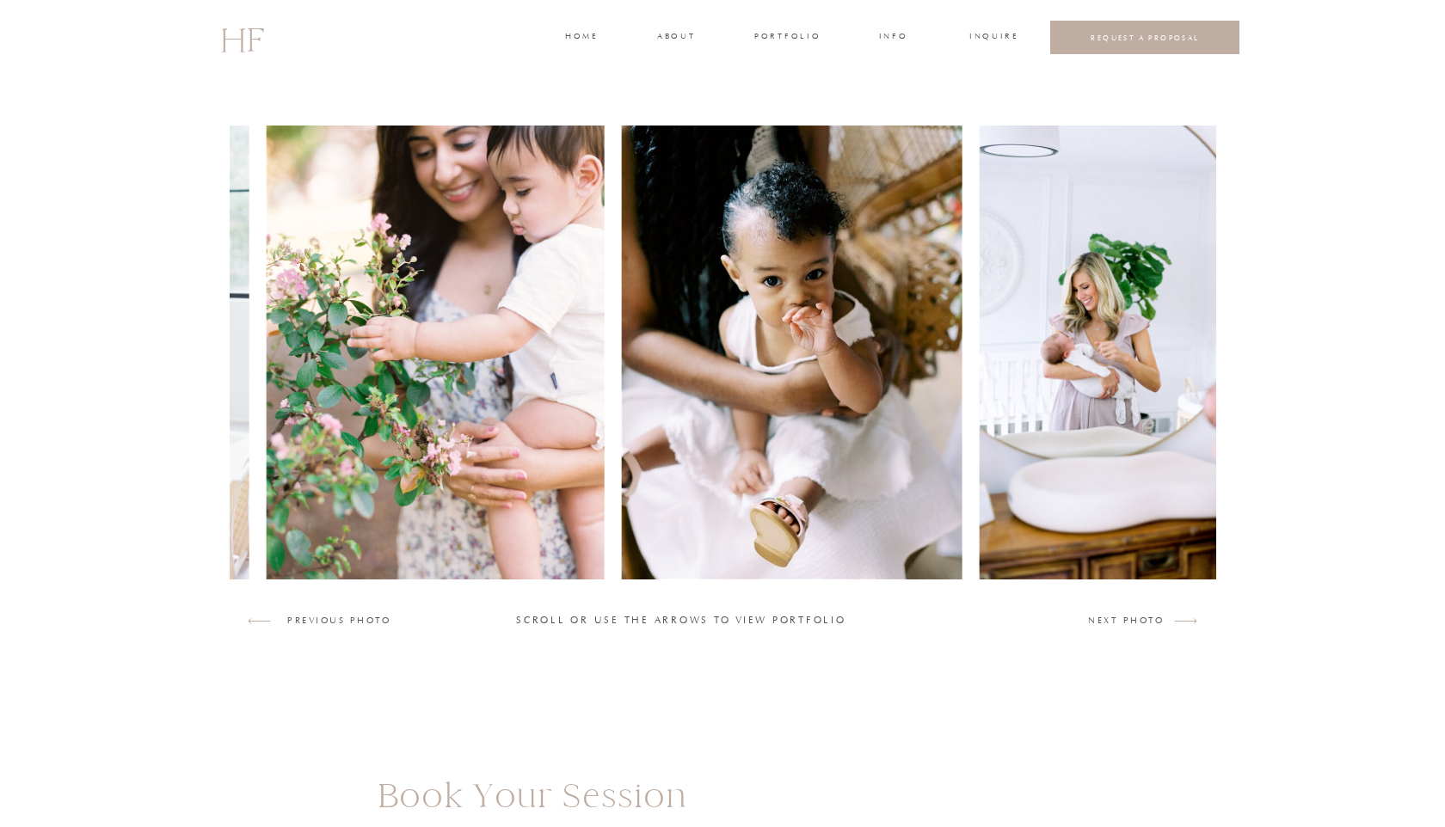
click at [1077, 533] on img at bounding box center [1150, 353] width 342 height 454
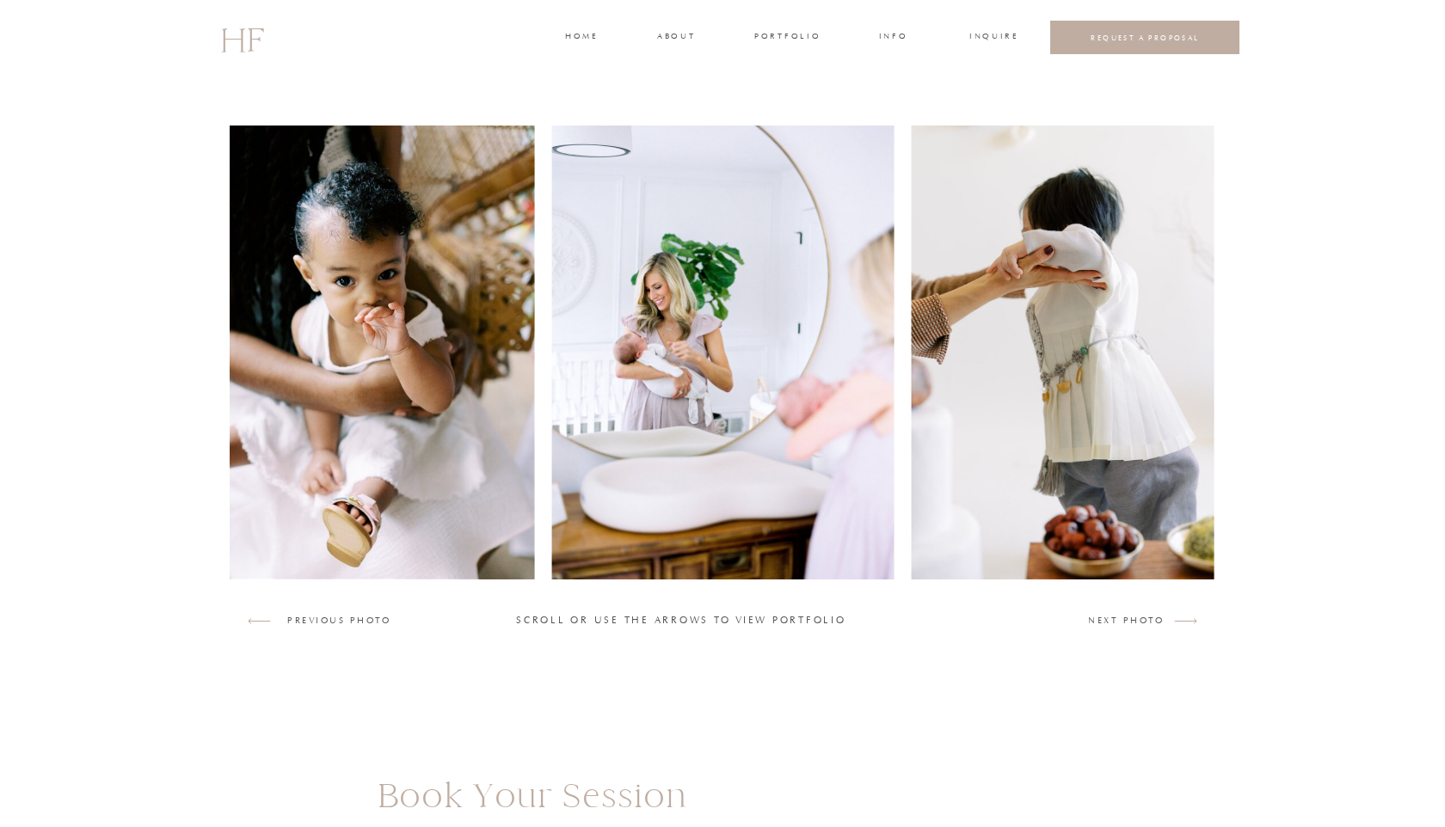
click at [1077, 533] on img at bounding box center [1062, 353] width 303 height 454
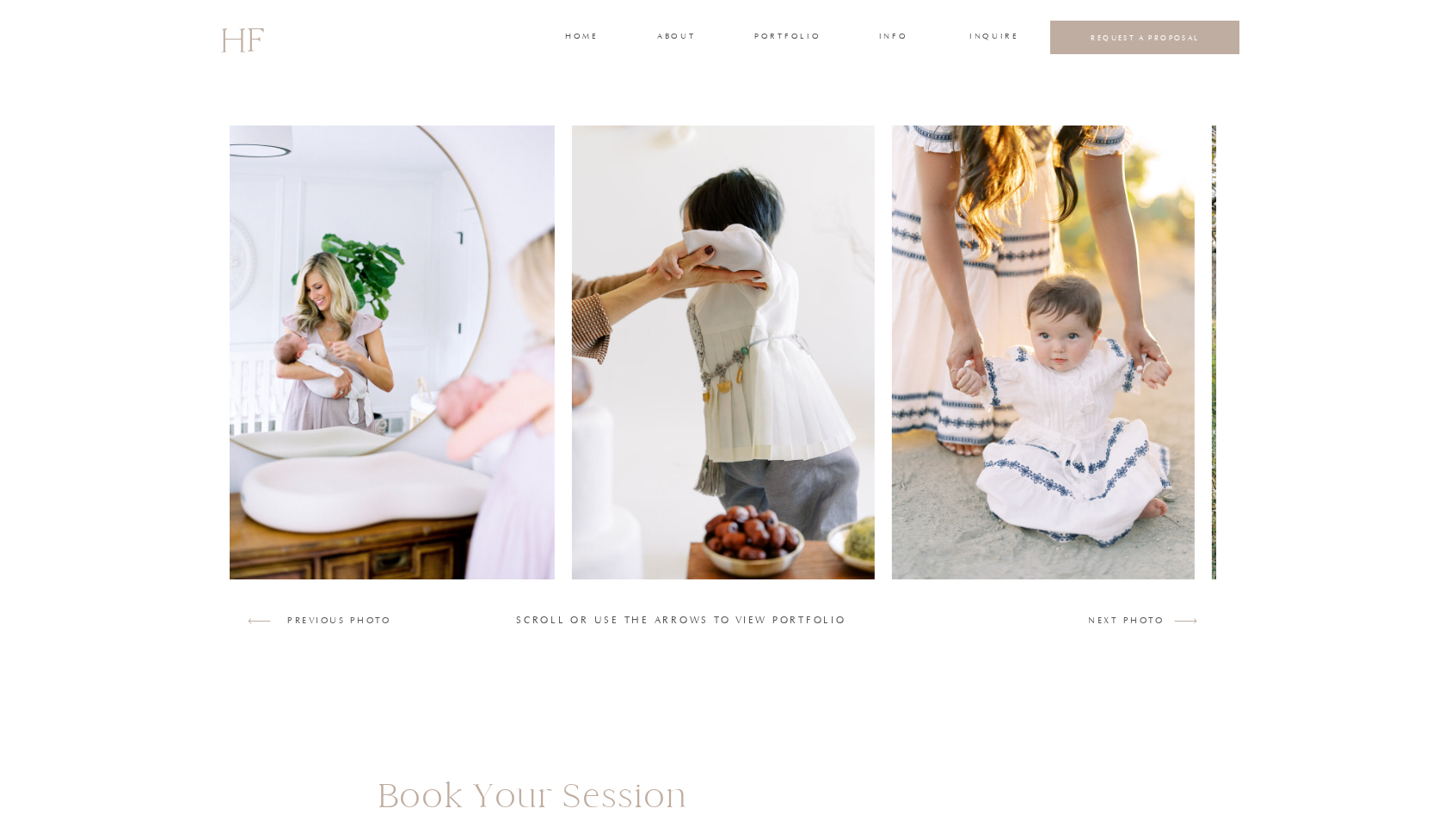
click at [1077, 533] on img at bounding box center [1043, 353] width 303 height 454
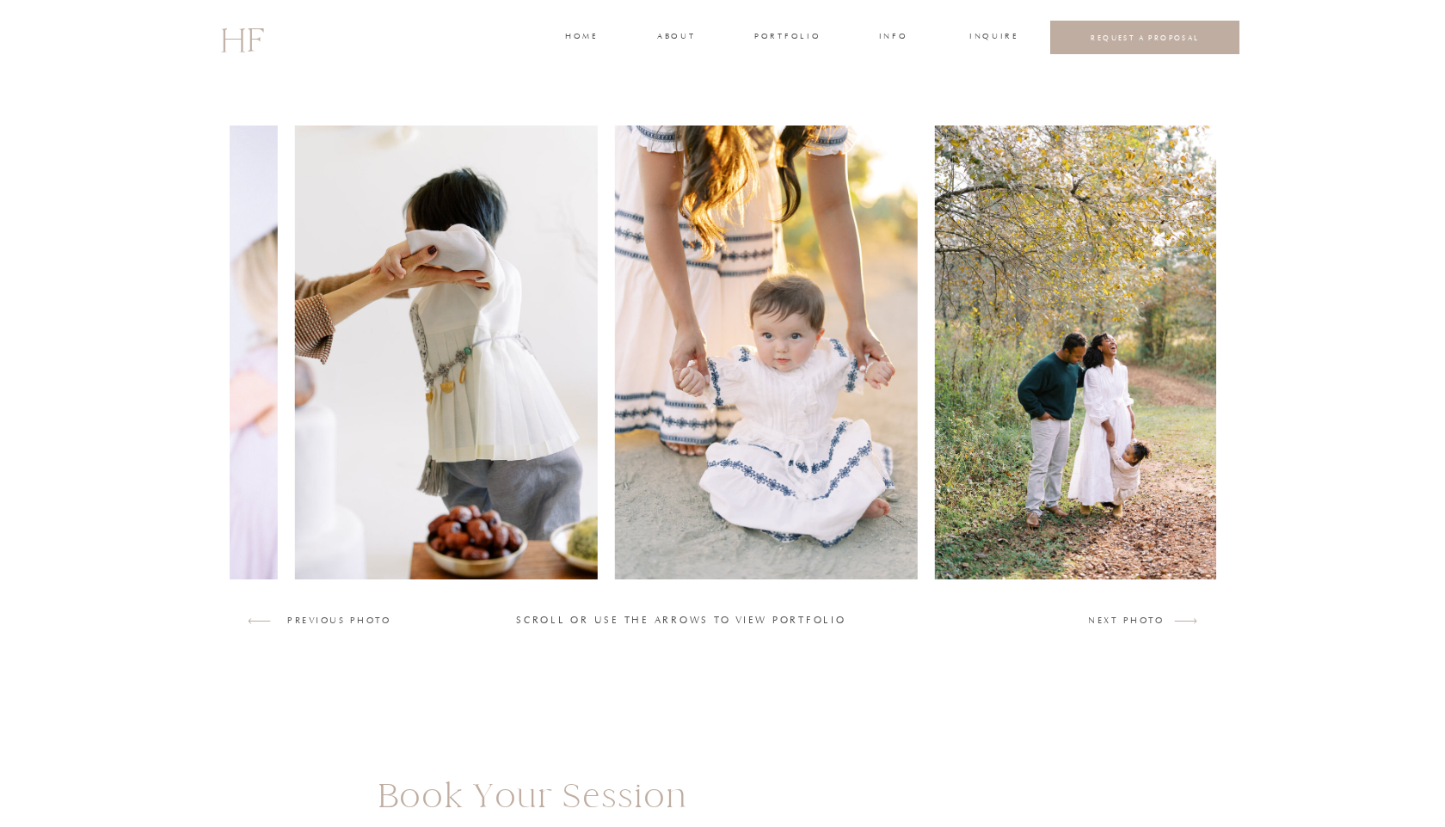
click at [1077, 533] on img at bounding box center [1086, 353] width 303 height 454
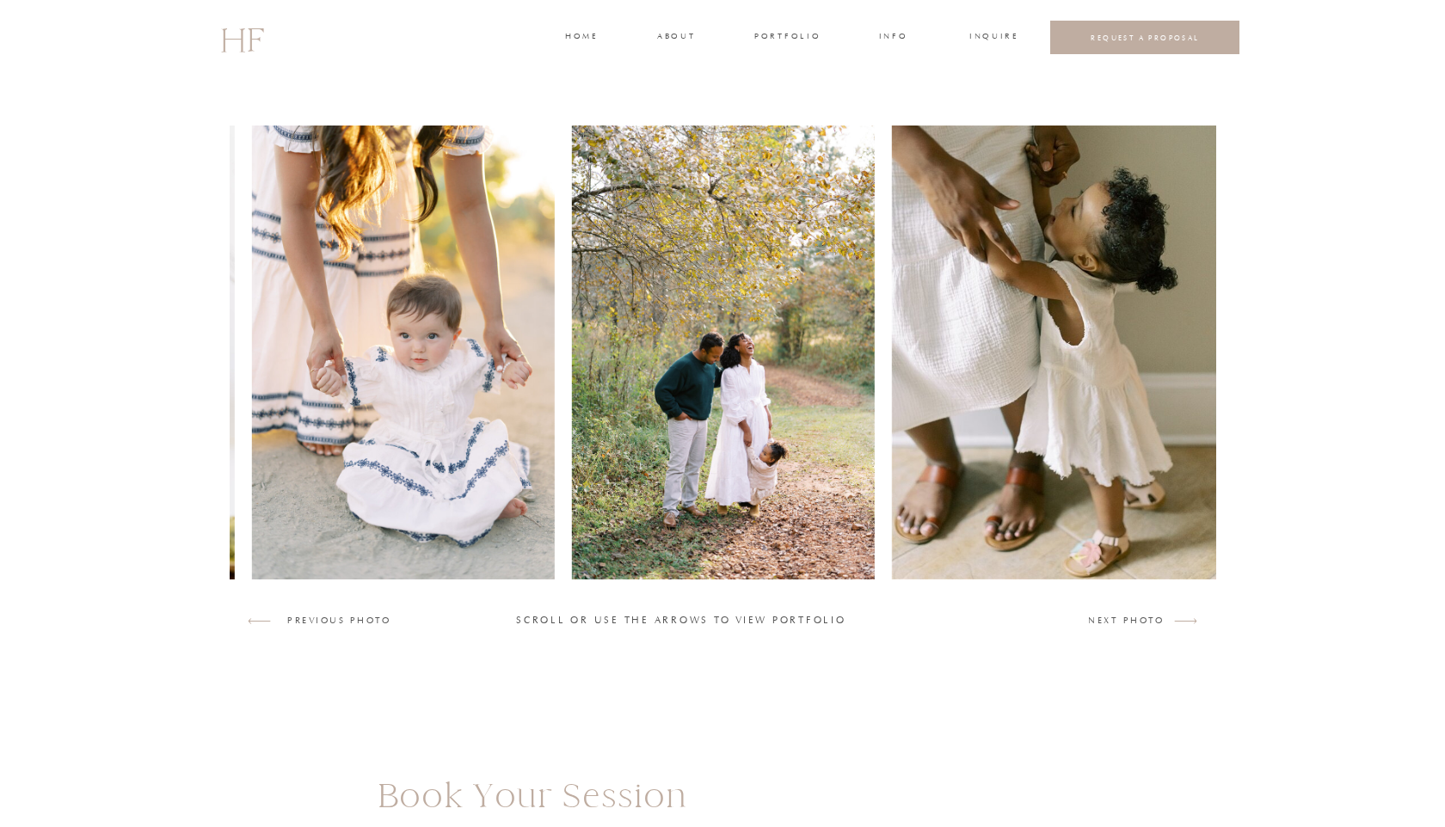
click at [807, 35] on h3 "portfolio" at bounding box center [786, 37] width 64 height 15
click at [792, 86] on h3 "FAMILIES" at bounding box center [787, 91] width 52 height 15
